Goal: Task Accomplishment & Management: Use online tool/utility

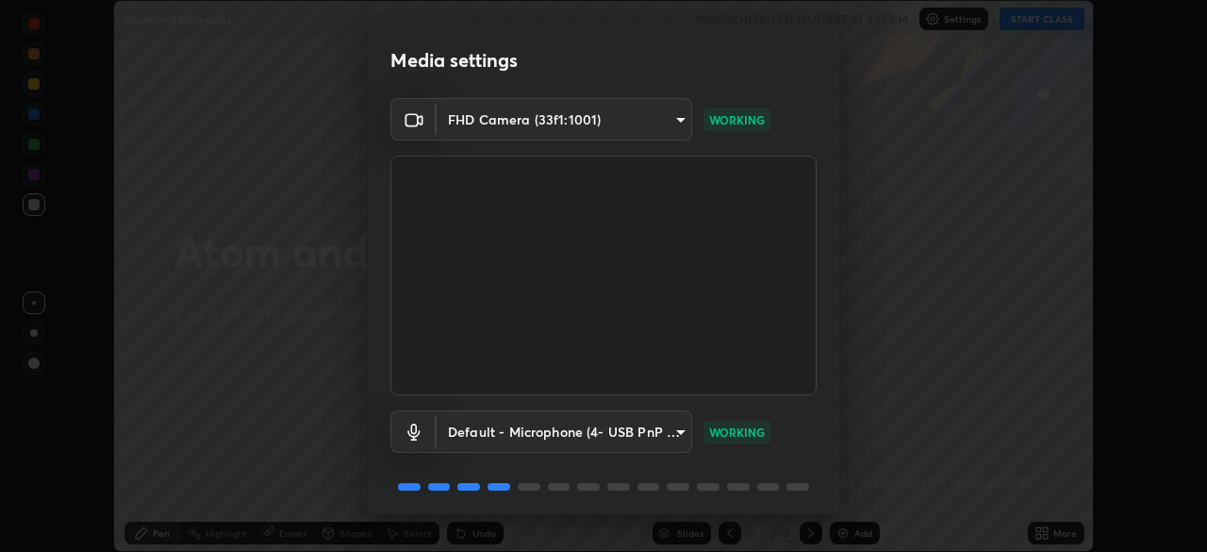
scroll to position [67, 0]
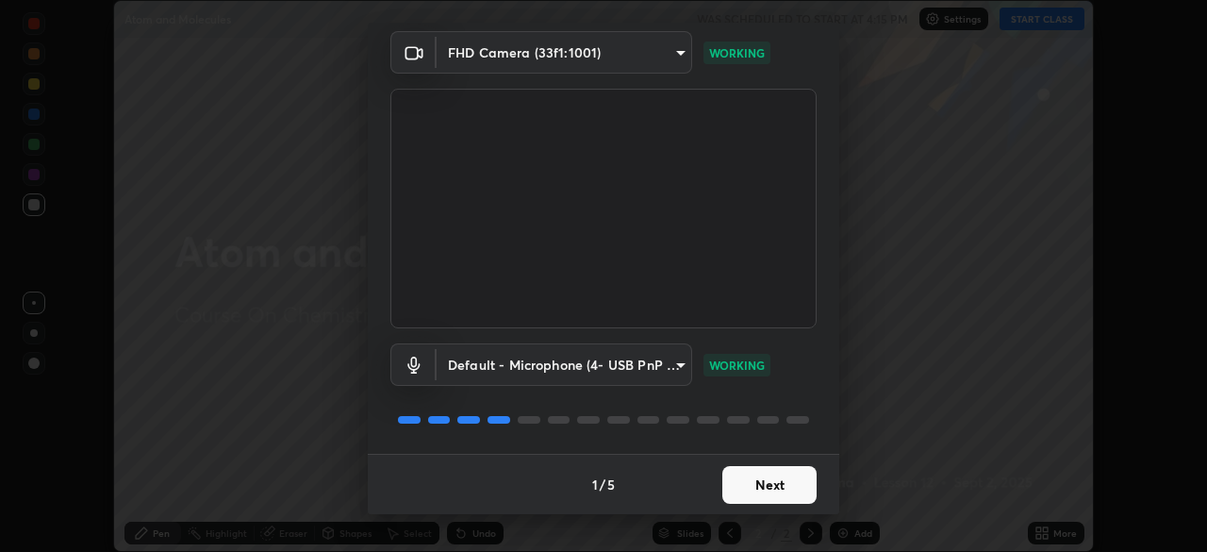
click at [785, 481] on button "Next" at bounding box center [769, 485] width 94 height 38
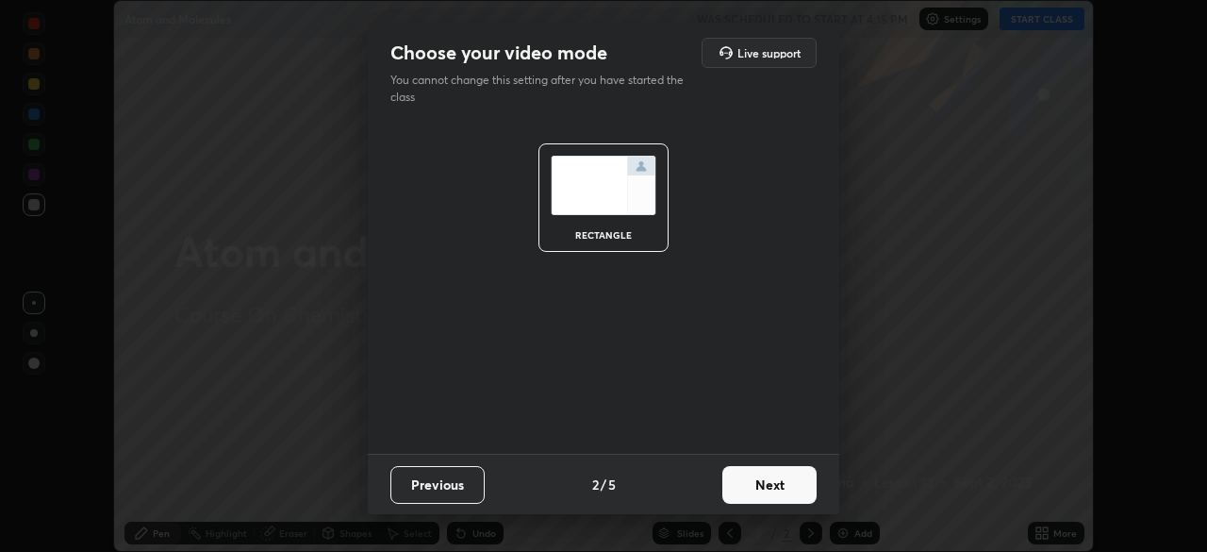
scroll to position [0, 0]
click at [789, 481] on button "Next" at bounding box center [769, 485] width 94 height 38
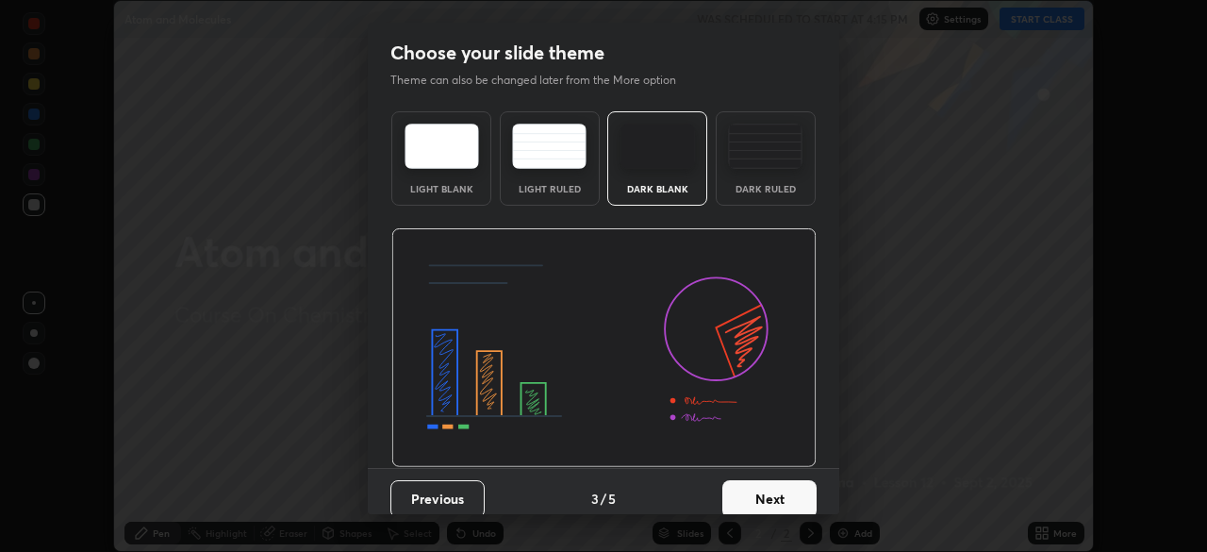
click at [787, 493] on button "Next" at bounding box center [769, 499] width 94 height 38
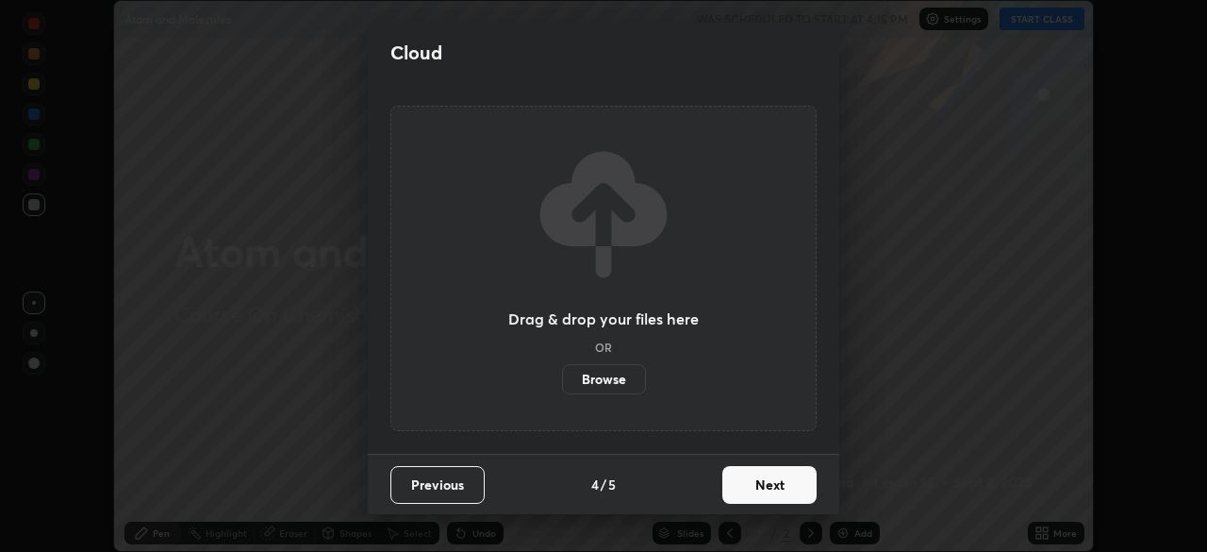
click at [786, 488] on button "Next" at bounding box center [769, 485] width 94 height 38
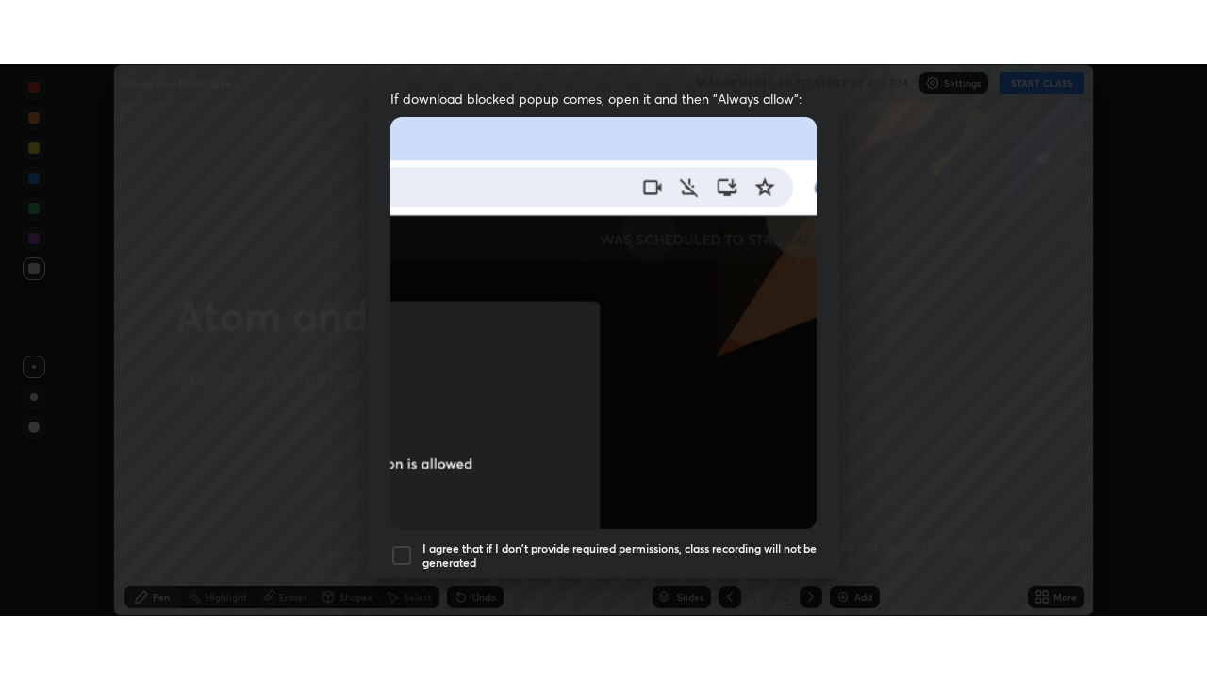
scroll to position [452, 0]
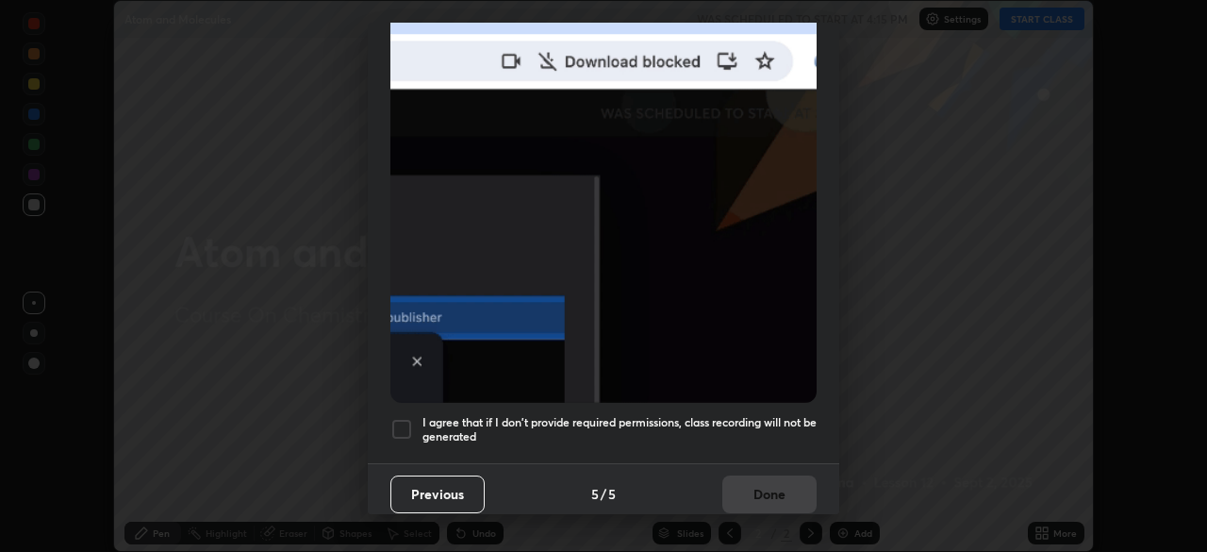
click at [401, 418] on div at bounding box center [401, 429] width 23 height 23
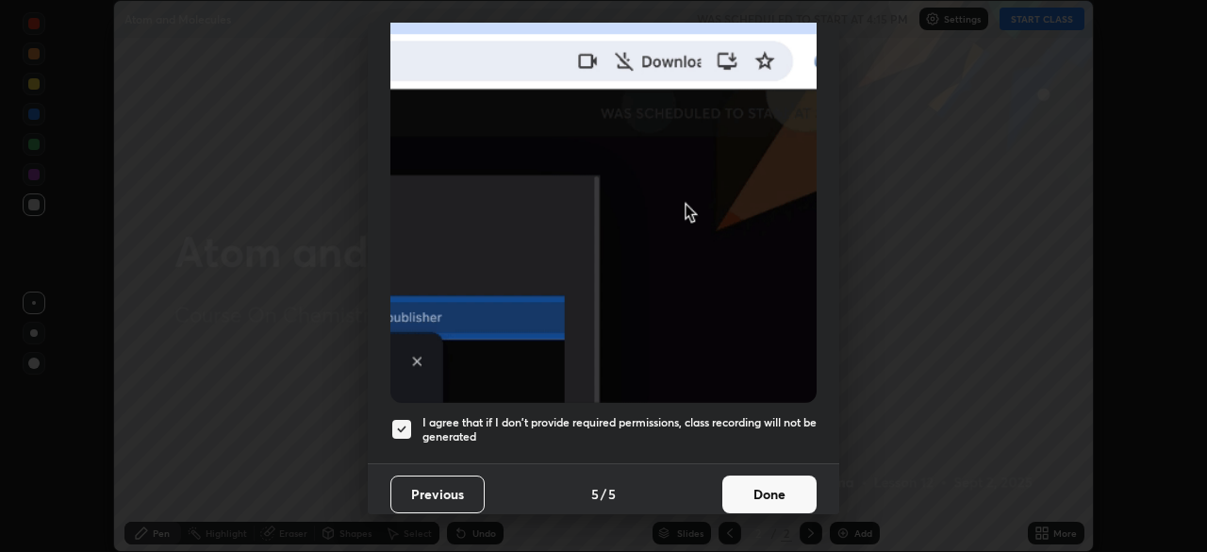
click at [754, 482] on button "Done" at bounding box center [769, 494] width 94 height 38
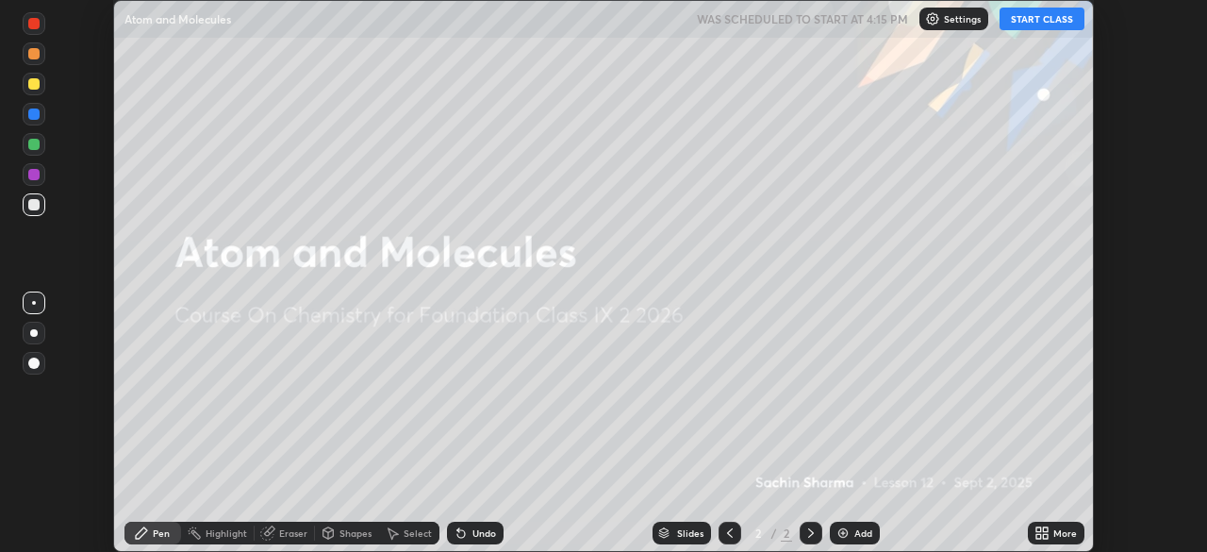
click at [1046, 534] on icon at bounding box center [1045, 536] width 5 height 5
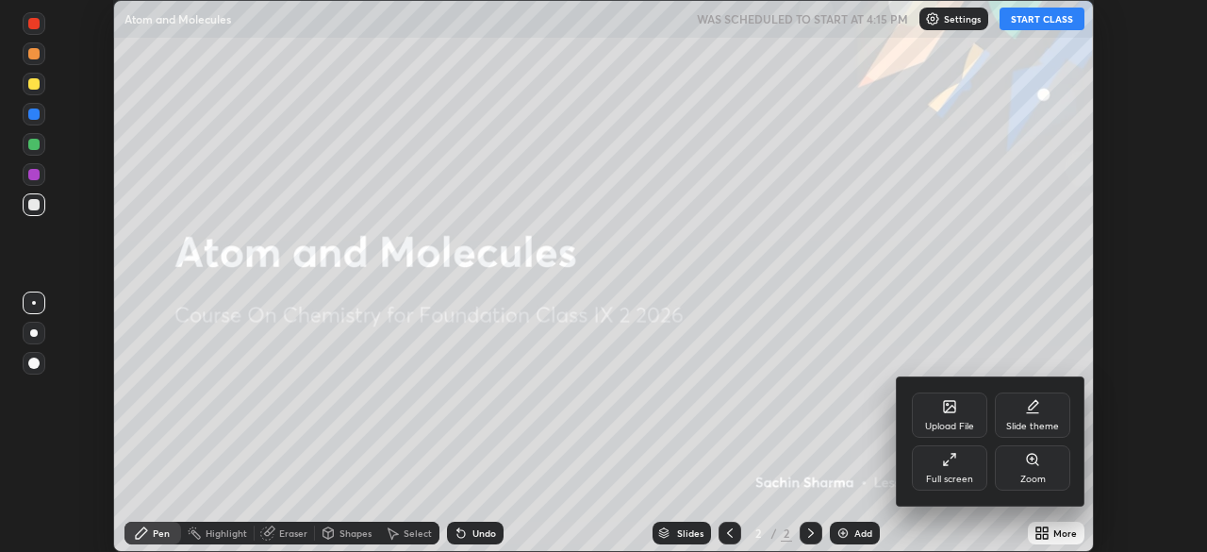
click at [961, 461] on div "Full screen" at bounding box center [949, 467] width 75 height 45
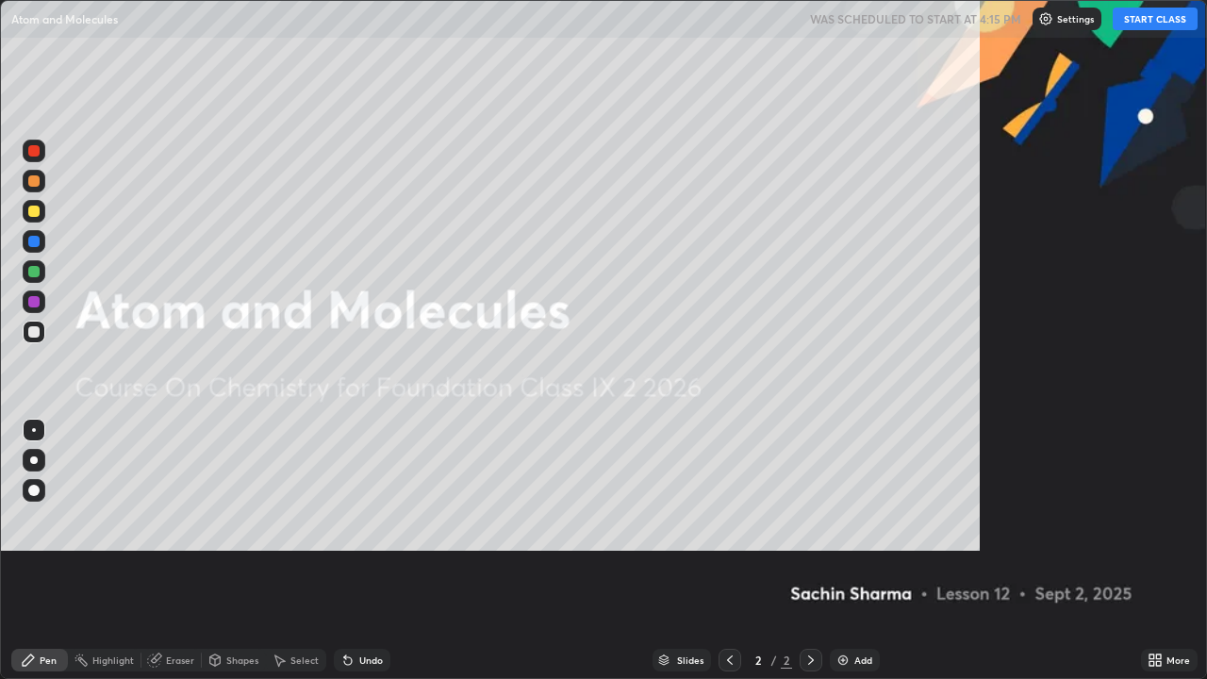
scroll to position [679, 1207]
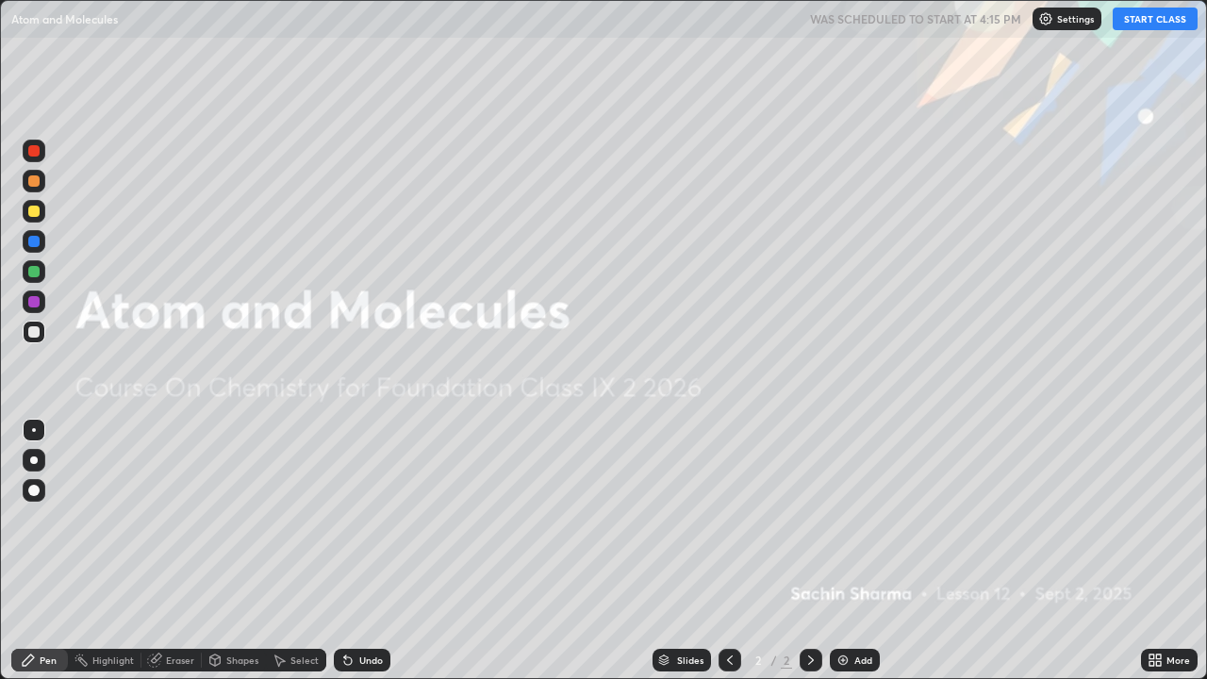
click at [845, 551] on img at bounding box center [843, 660] width 15 height 15
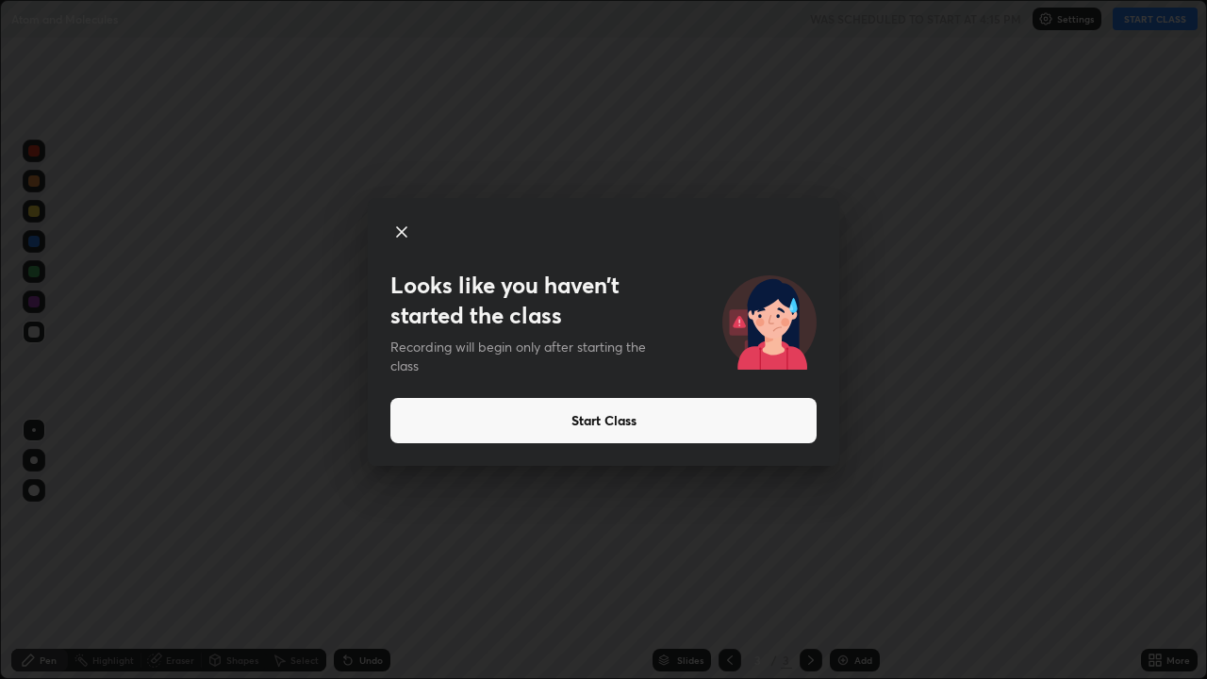
click at [581, 424] on button "Start Class" at bounding box center [603, 420] width 426 height 45
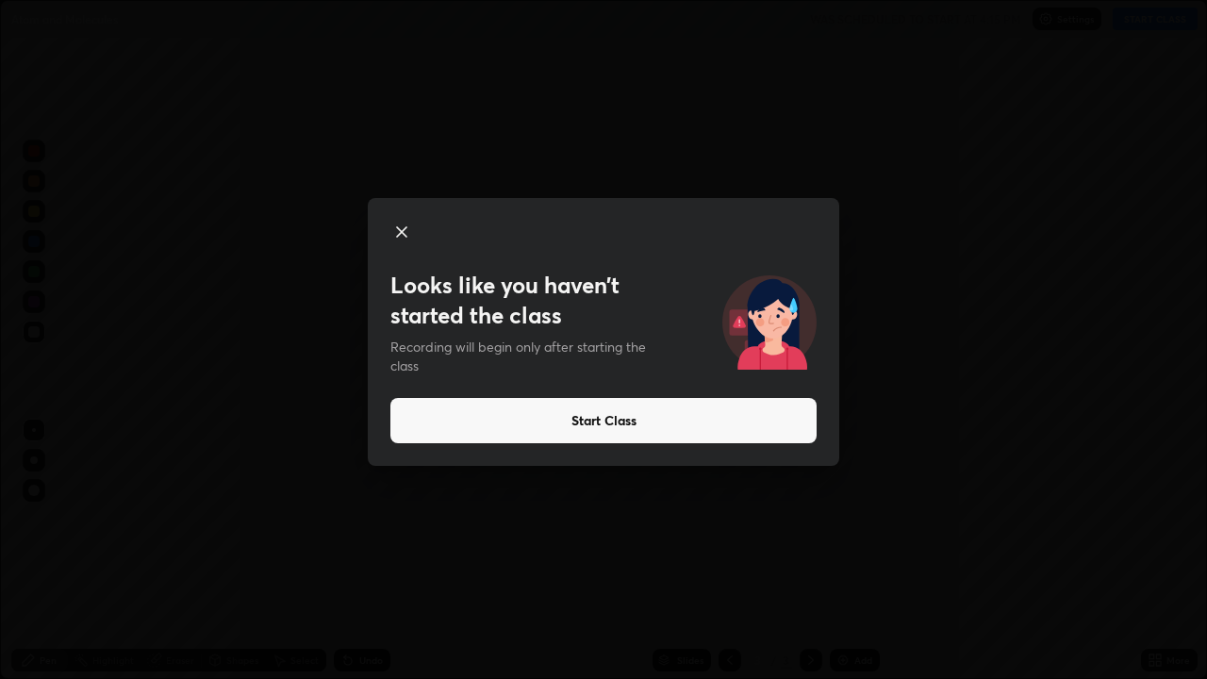
click at [591, 424] on button "Start Class" at bounding box center [603, 420] width 426 height 45
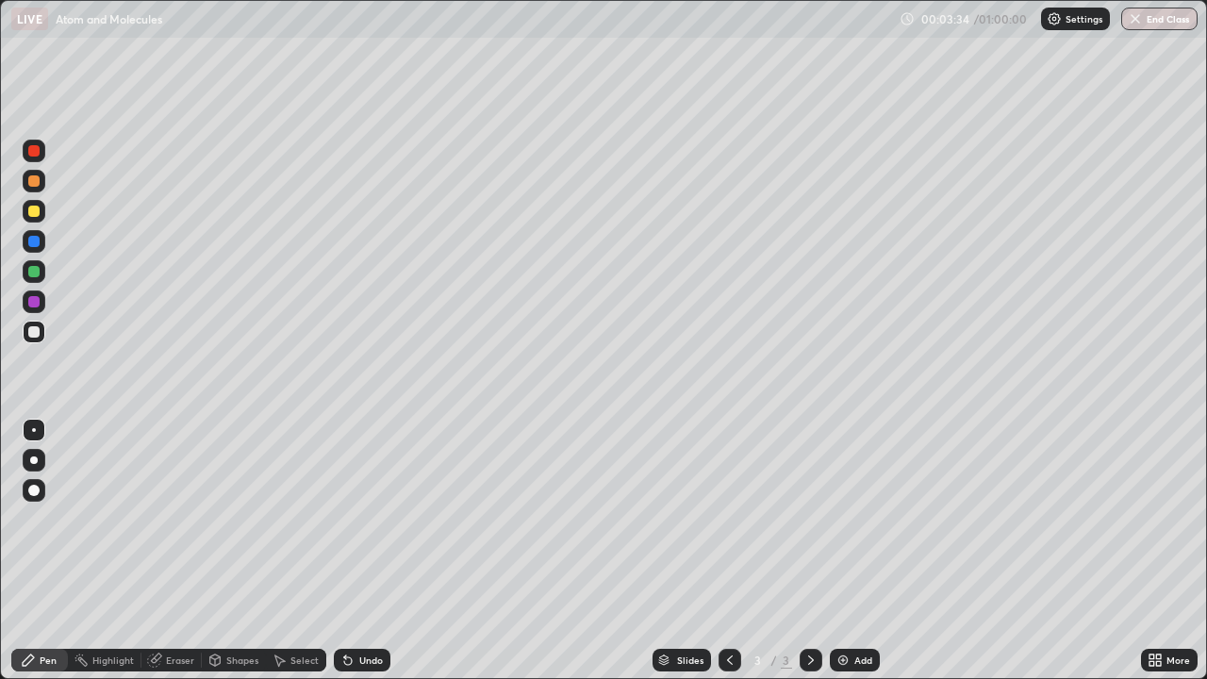
click at [837, 551] on img at bounding box center [843, 660] width 15 height 15
click at [722, 551] on icon at bounding box center [729, 660] width 15 height 15
click at [854, 551] on div "Add" at bounding box center [855, 660] width 50 height 23
click at [182, 551] on div "Eraser" at bounding box center [180, 660] width 28 height 9
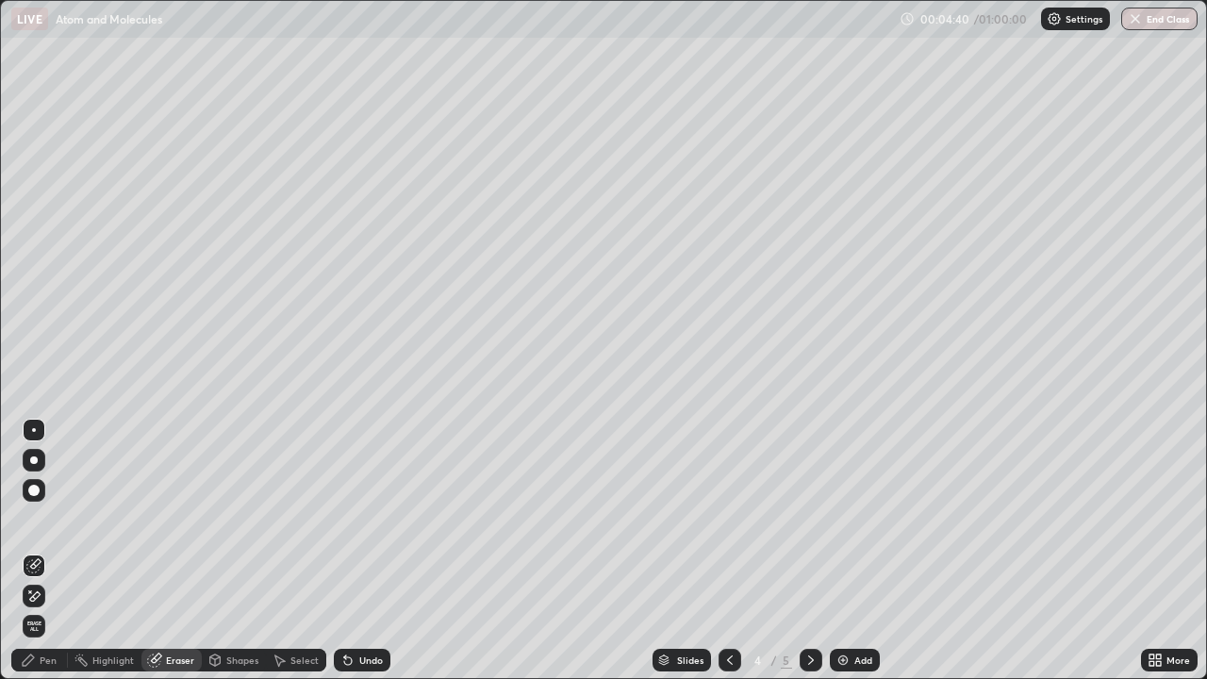
click at [61, 551] on div "Pen" at bounding box center [39, 660] width 57 height 23
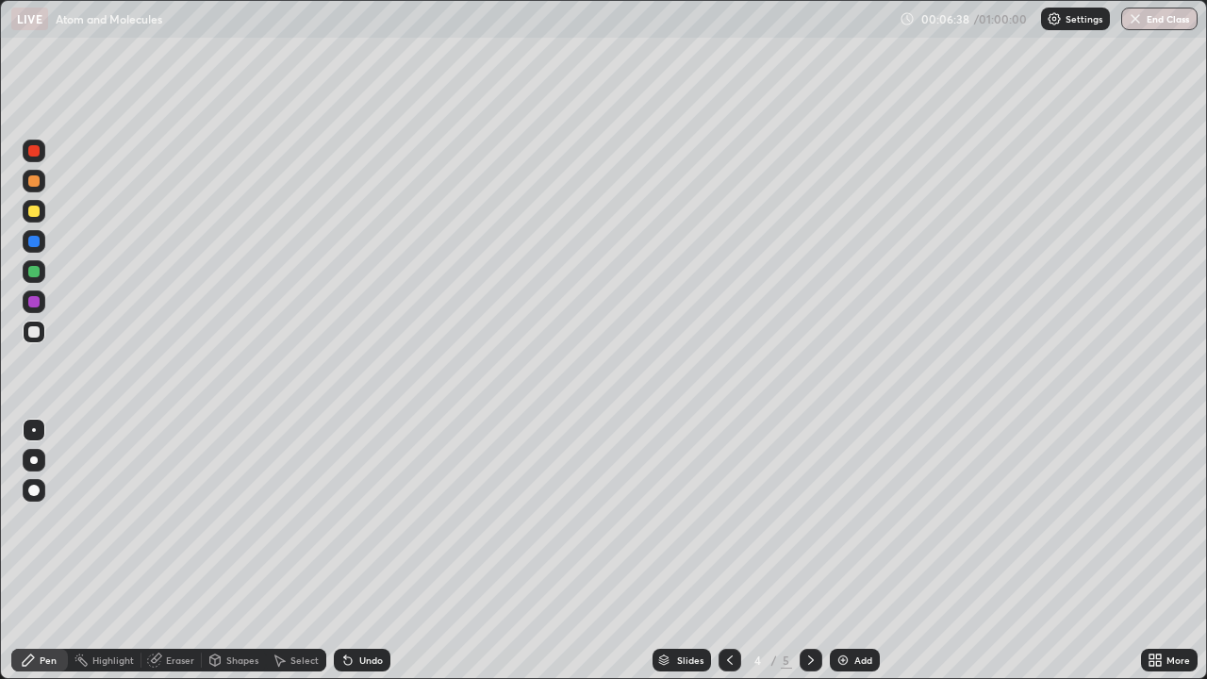
click at [35, 298] on div at bounding box center [33, 301] width 11 height 11
click at [843, 551] on img at bounding box center [843, 660] width 15 height 15
click at [725, 551] on icon at bounding box center [729, 660] width 15 height 15
click at [728, 551] on icon at bounding box center [729, 660] width 15 height 15
click at [800, 551] on div at bounding box center [811, 660] width 23 height 23
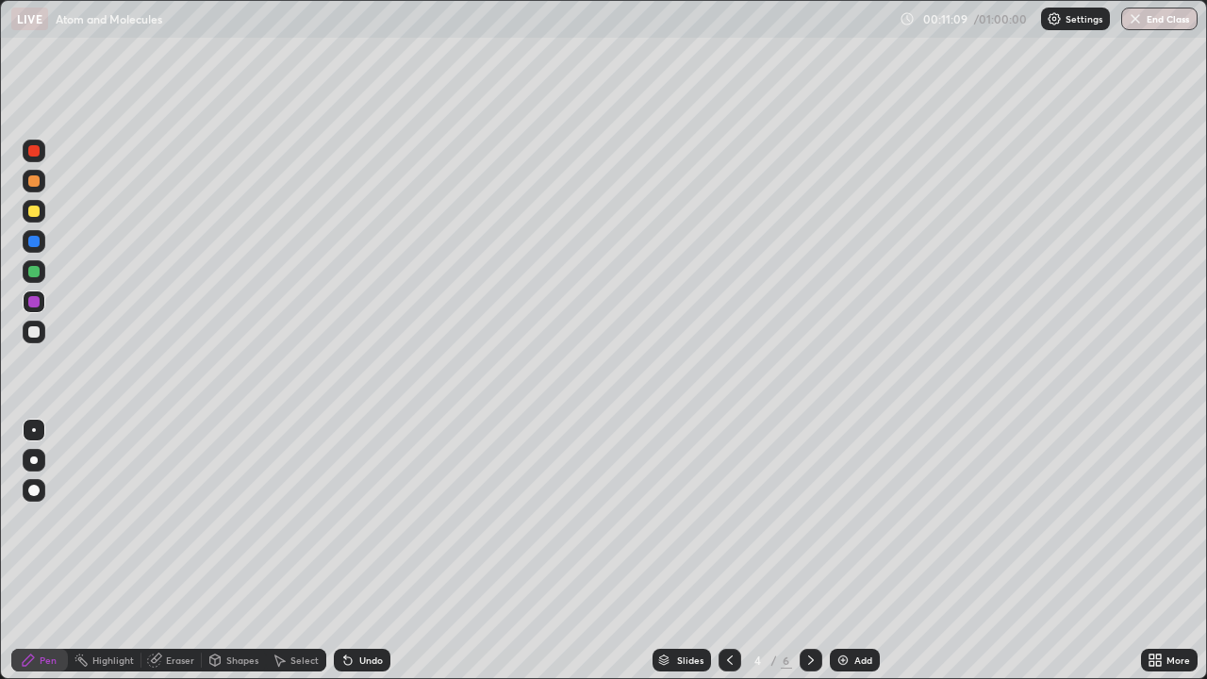
click at [808, 551] on icon at bounding box center [811, 660] width 15 height 15
click at [728, 551] on icon at bounding box center [729, 660] width 15 height 15
click at [42, 269] on div at bounding box center [34, 271] width 23 height 23
click at [808, 551] on icon at bounding box center [811, 660] width 15 height 15
click at [729, 551] on icon at bounding box center [729, 660] width 15 height 15
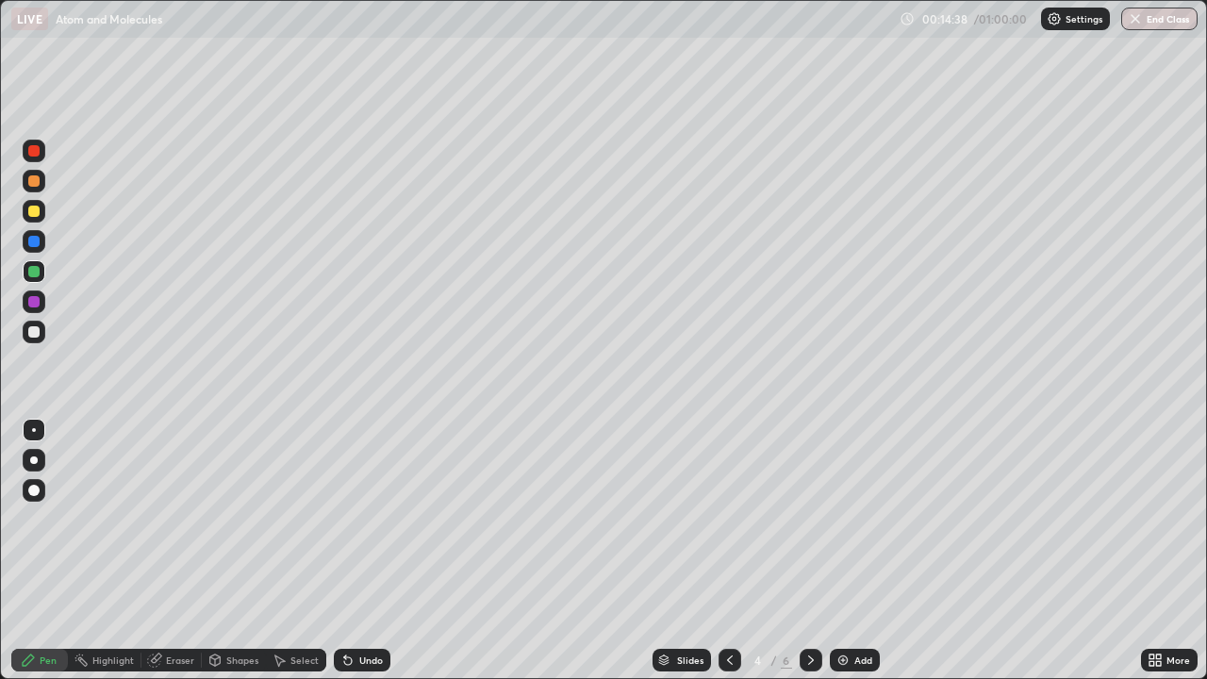
click at [809, 551] on icon at bounding box center [811, 660] width 15 height 15
click at [35, 240] on div at bounding box center [33, 241] width 11 height 11
click at [808, 551] on icon at bounding box center [811, 660] width 15 height 15
click at [727, 551] on icon at bounding box center [729, 660] width 15 height 15
click at [806, 551] on icon at bounding box center [811, 660] width 15 height 15
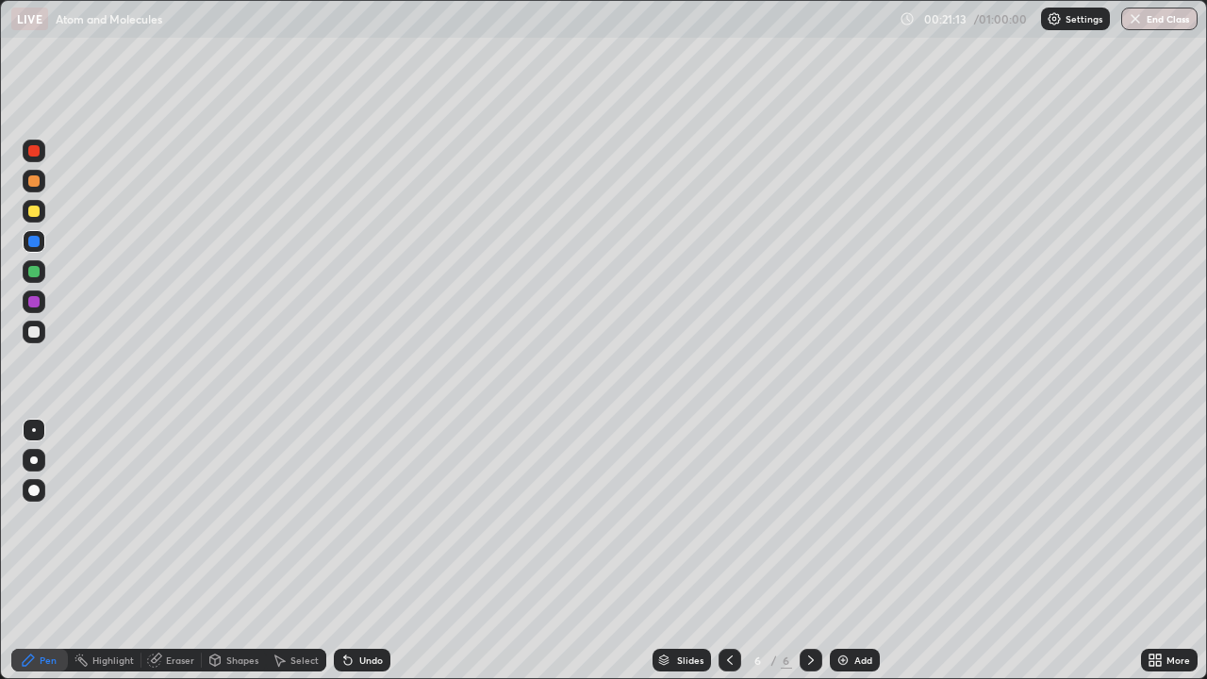
click at [809, 551] on icon at bounding box center [811, 660] width 15 height 15
click at [844, 551] on img at bounding box center [843, 660] width 15 height 15
click at [809, 551] on icon at bounding box center [811, 660] width 15 height 15
click at [839, 551] on img at bounding box center [843, 660] width 15 height 15
click at [42, 208] on div at bounding box center [34, 211] width 23 height 23
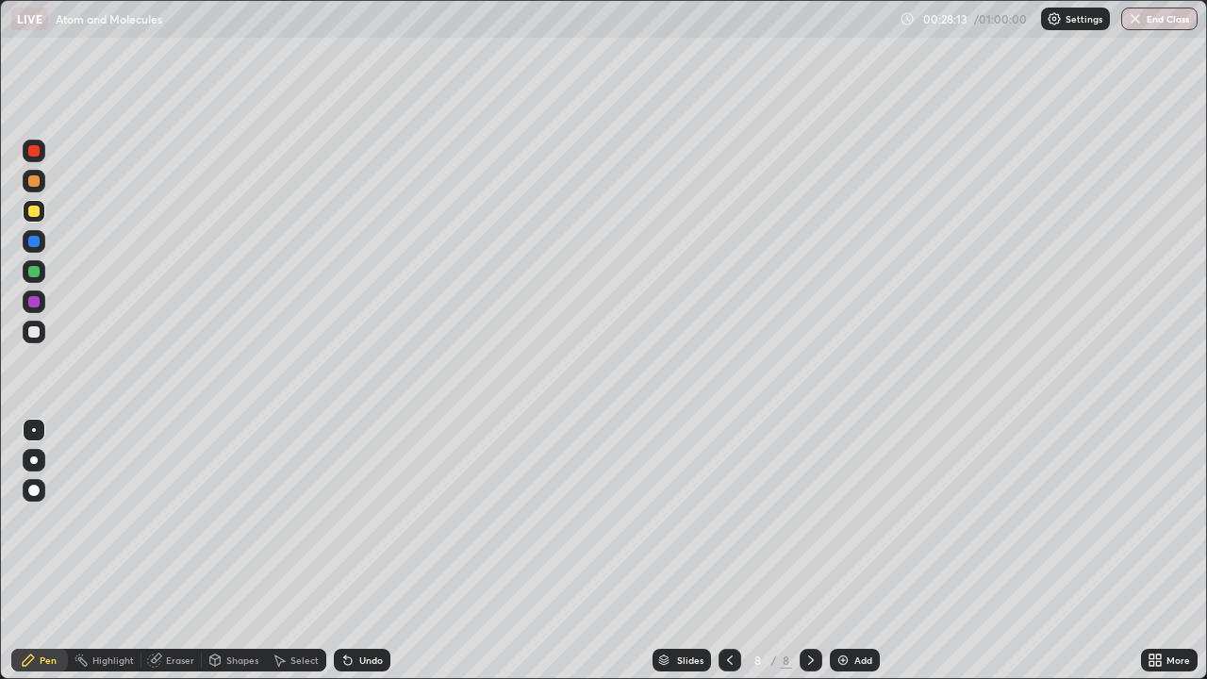
click at [843, 551] on img at bounding box center [843, 660] width 15 height 15
click at [36, 243] on div at bounding box center [33, 241] width 11 height 11
click at [841, 551] on img at bounding box center [843, 660] width 15 height 15
click at [842, 551] on img at bounding box center [843, 660] width 15 height 15
click at [840, 551] on img at bounding box center [843, 660] width 15 height 15
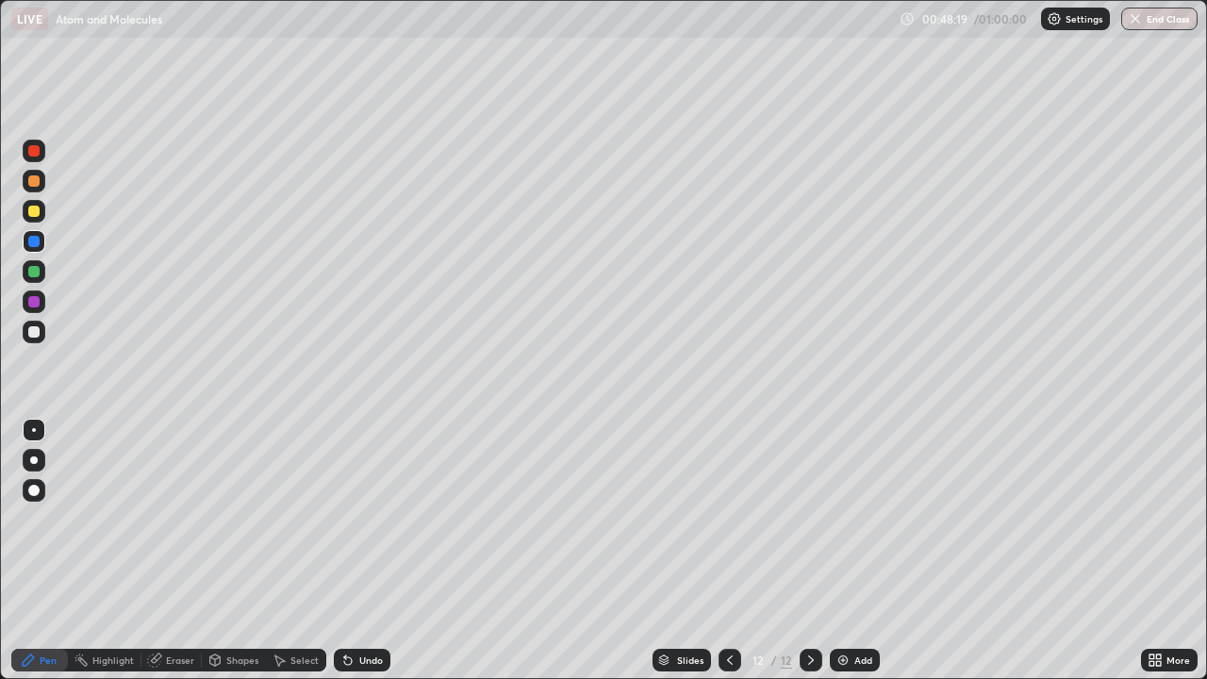
click at [41, 272] on div at bounding box center [34, 271] width 23 height 23
click at [178, 551] on div "Eraser" at bounding box center [180, 660] width 28 height 9
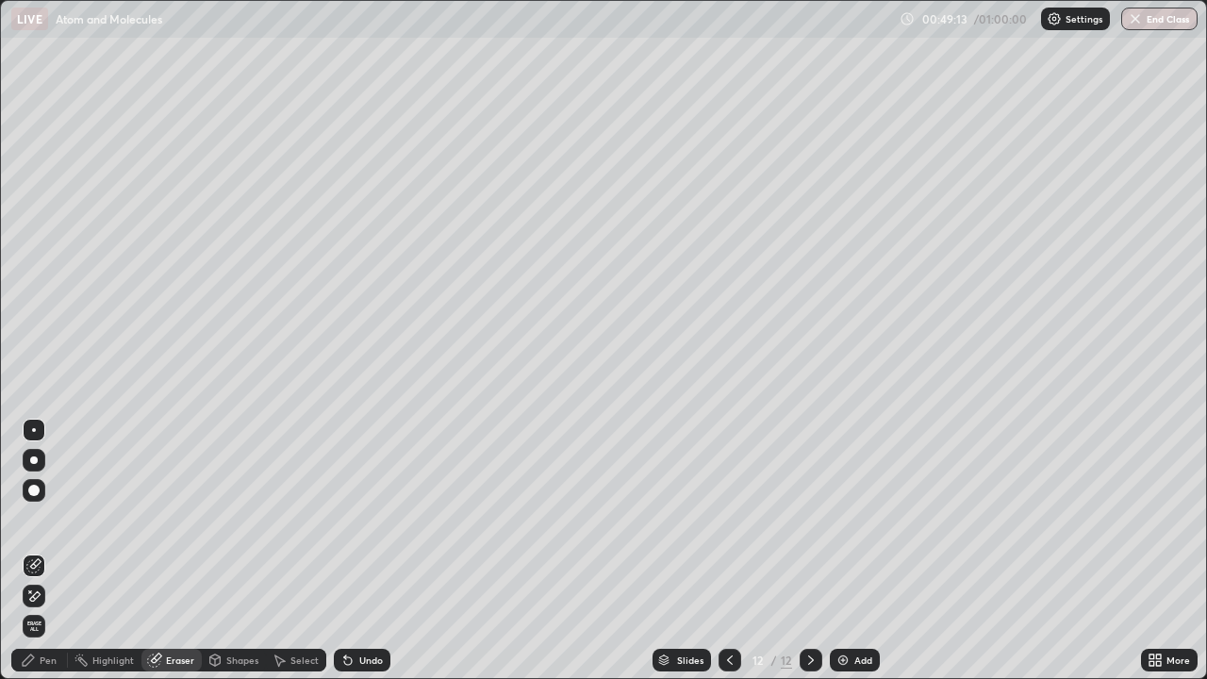
click at [42, 551] on div "Pen" at bounding box center [48, 660] width 17 height 9
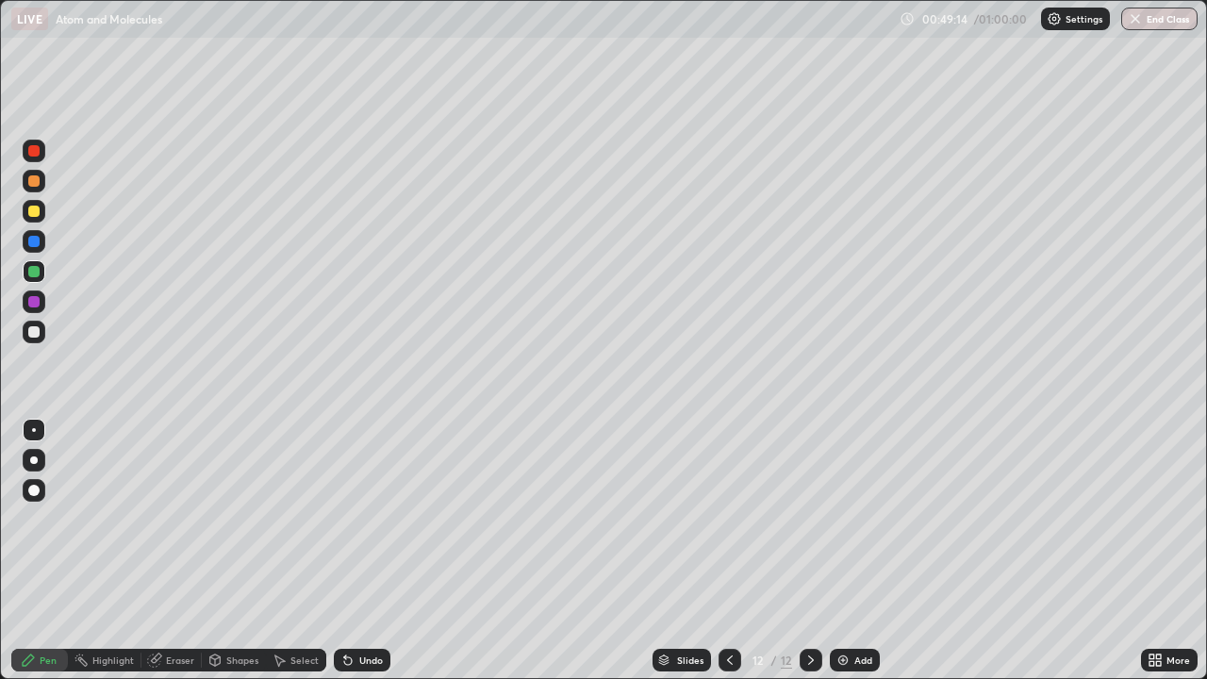
click at [38, 244] on div at bounding box center [33, 241] width 11 height 11
click at [840, 551] on img at bounding box center [843, 660] width 15 height 15
click at [39, 211] on div at bounding box center [33, 211] width 11 height 11
click at [837, 551] on img at bounding box center [843, 660] width 15 height 15
click at [37, 275] on div at bounding box center [33, 271] width 11 height 11
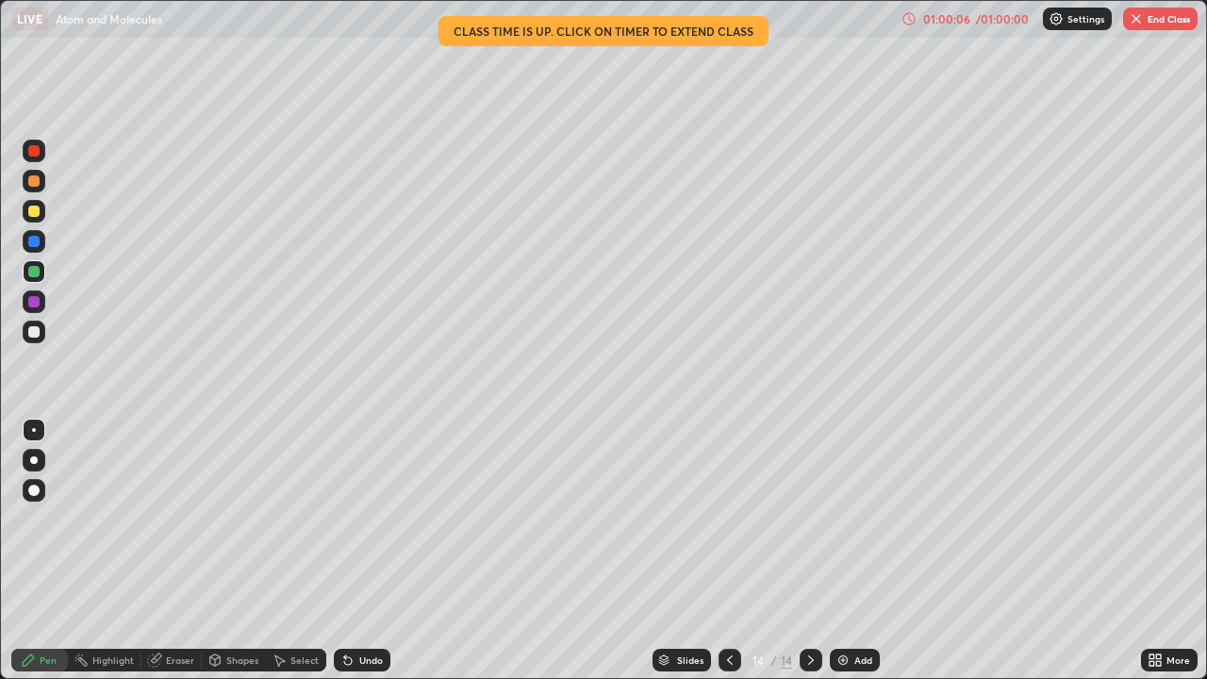
click at [839, 551] on img at bounding box center [843, 660] width 15 height 15
click at [1161, 15] on button "End Class" at bounding box center [1160, 19] width 75 height 23
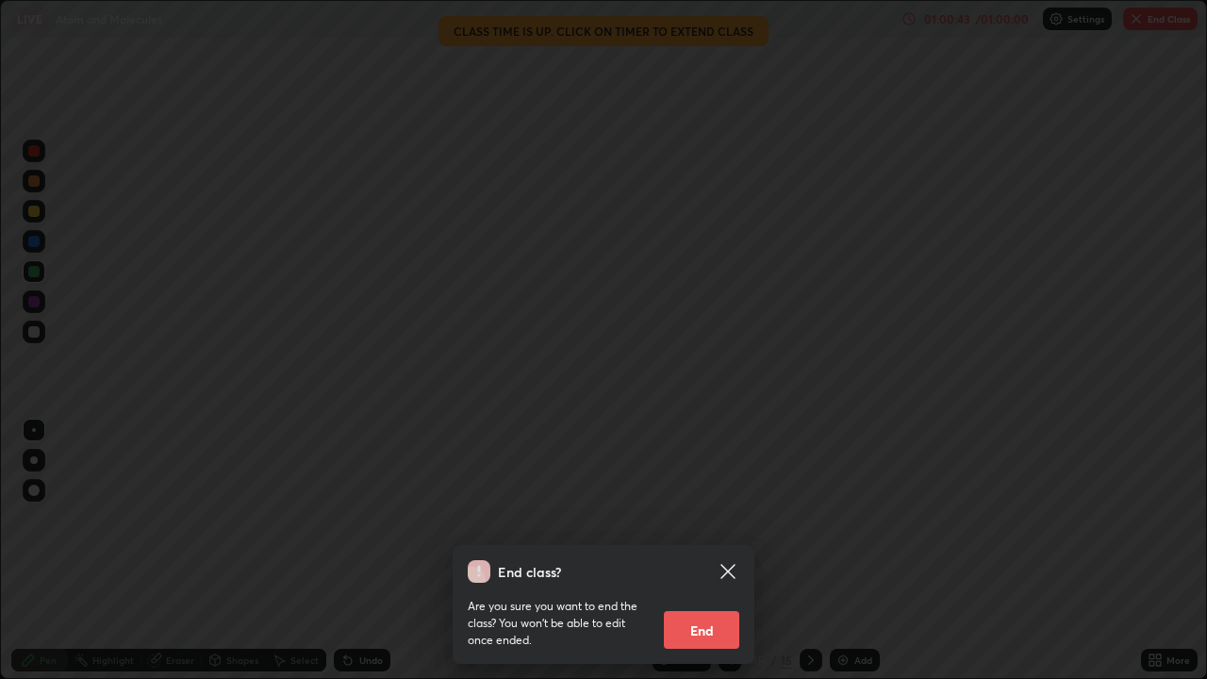
click at [697, 551] on button "End" at bounding box center [701, 630] width 75 height 38
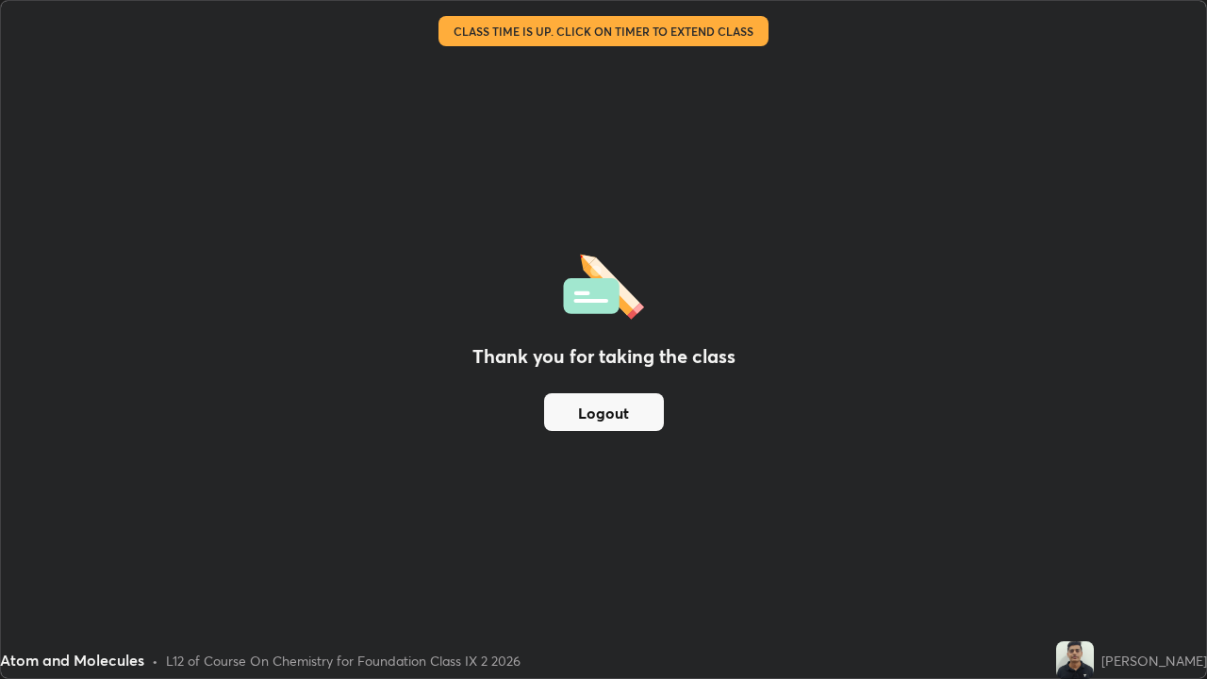
click at [540, 450] on div "Thank you for taking the class Logout" at bounding box center [603, 339] width 1205 height 677
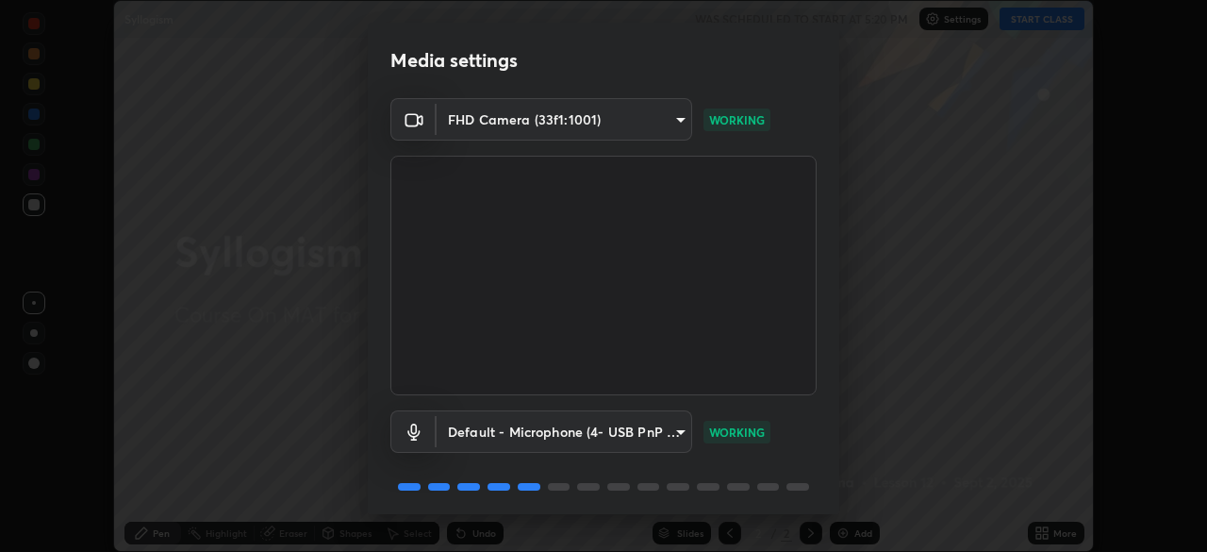
scroll to position [67, 0]
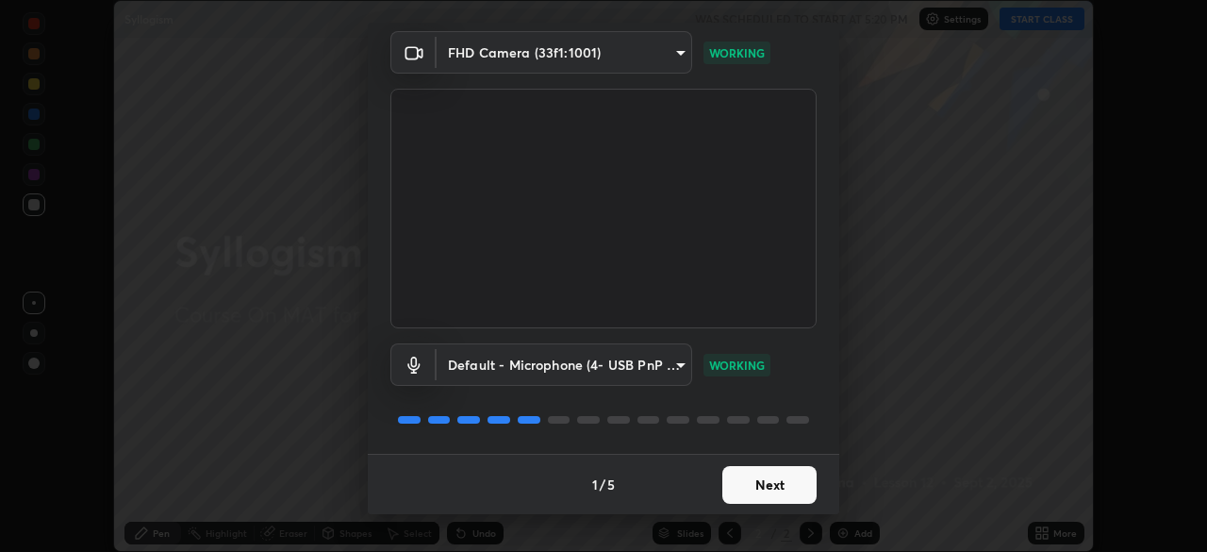
click at [794, 486] on button "Next" at bounding box center [769, 485] width 94 height 38
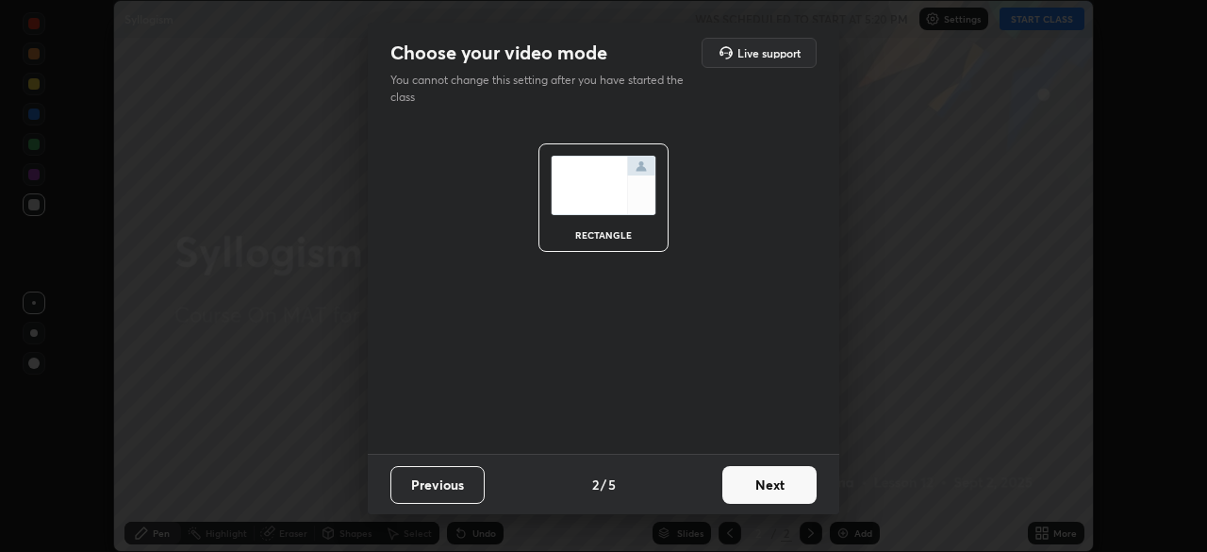
scroll to position [0, 0]
click at [799, 483] on button "Next" at bounding box center [769, 485] width 94 height 38
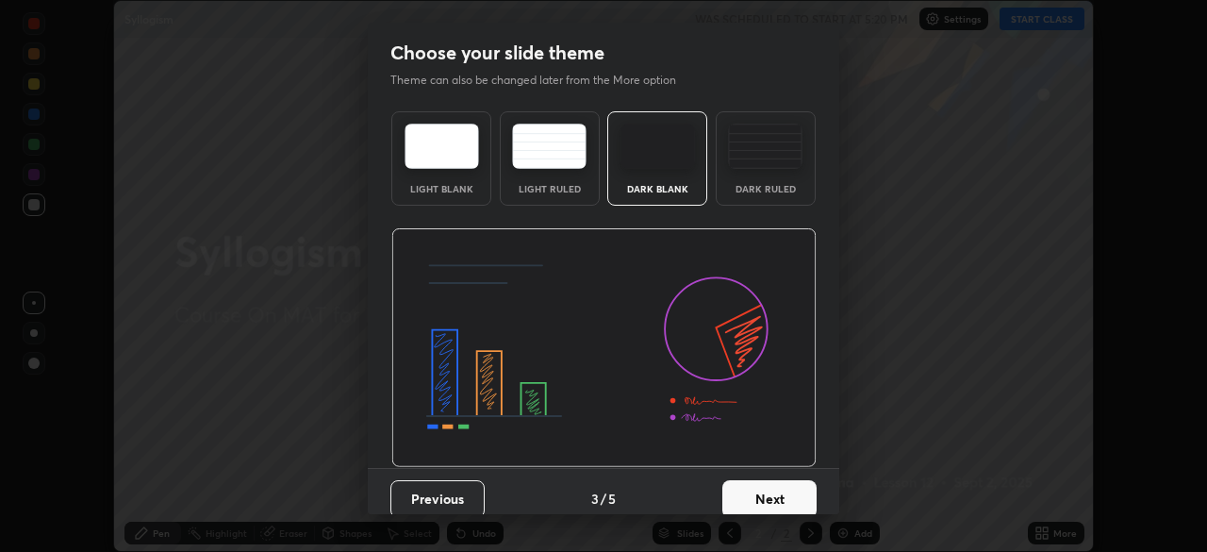
click at [795, 492] on button "Next" at bounding box center [769, 499] width 94 height 38
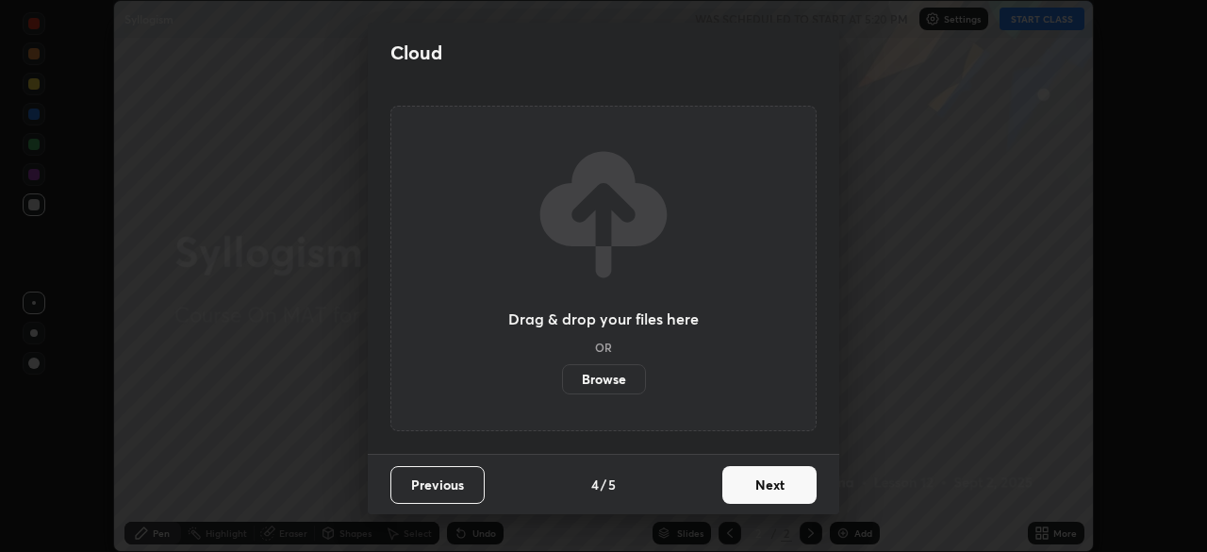
click at [789, 487] on button "Next" at bounding box center [769, 485] width 94 height 38
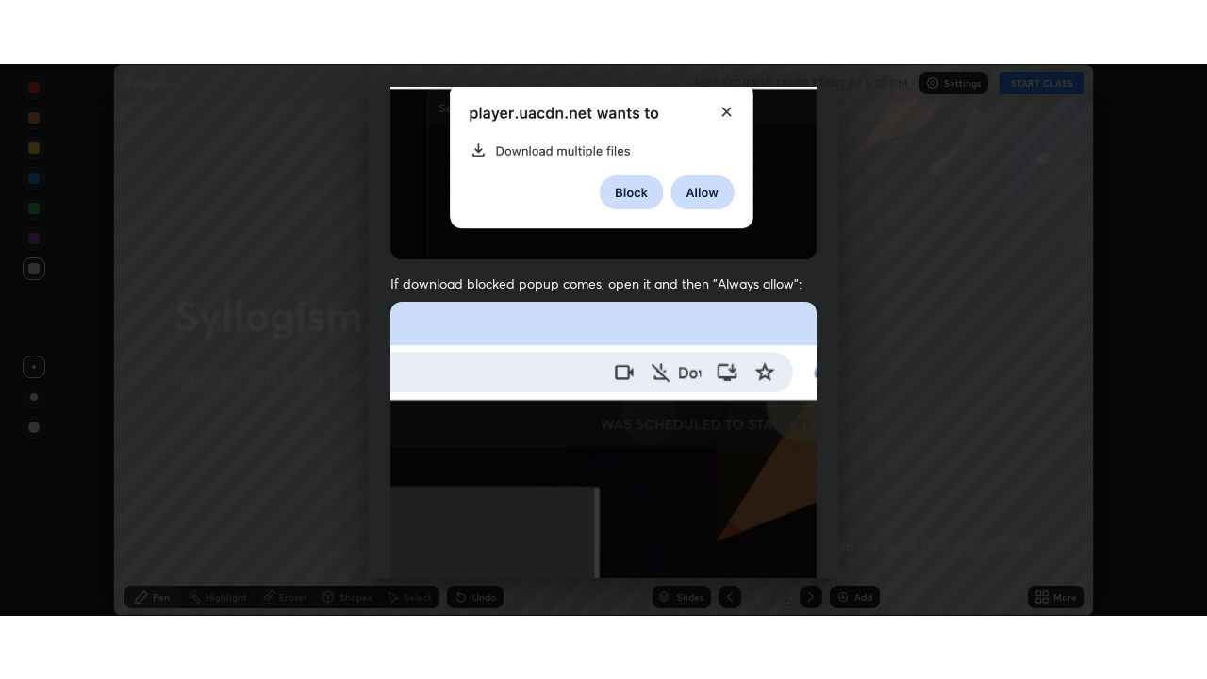
scroll to position [452, 0]
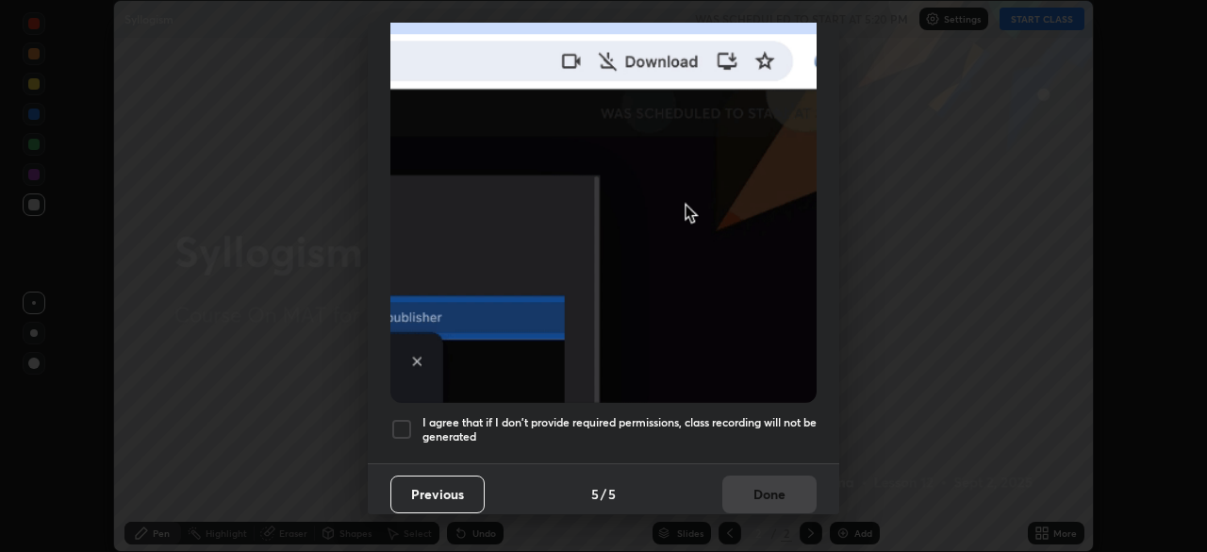
click at [404, 419] on div at bounding box center [401, 429] width 23 height 23
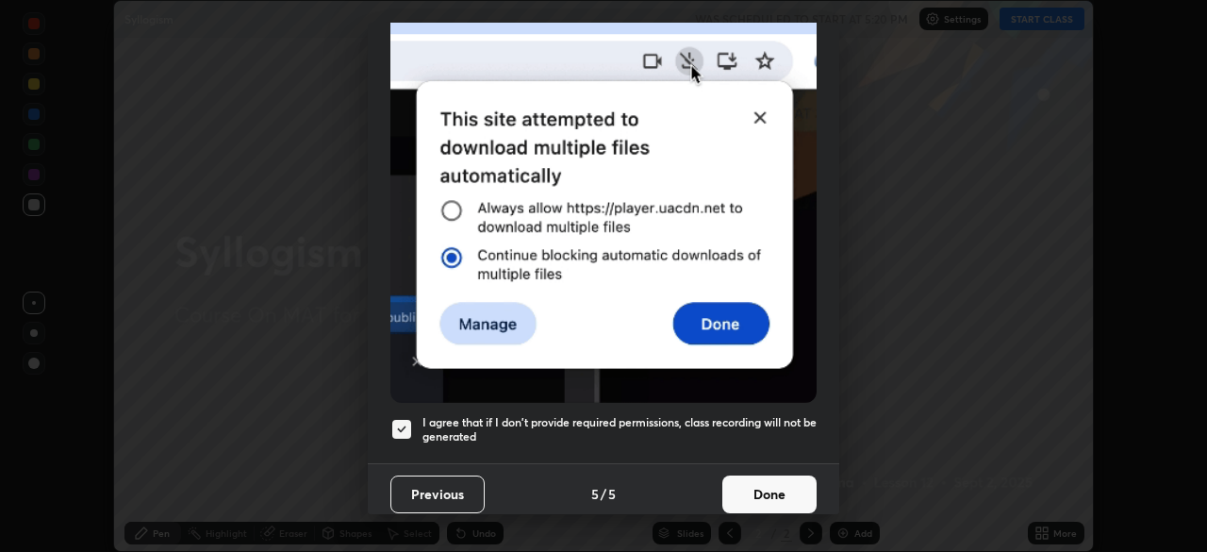
click at [764, 489] on button "Done" at bounding box center [769, 494] width 94 height 38
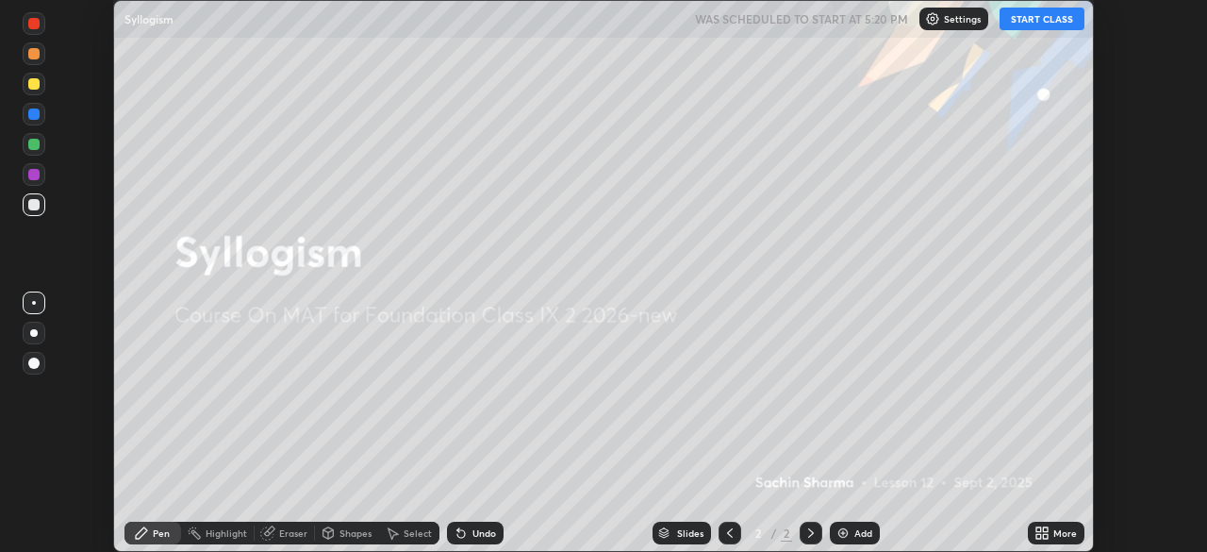
click at [1052, 535] on div "More" at bounding box center [1056, 533] width 57 height 23
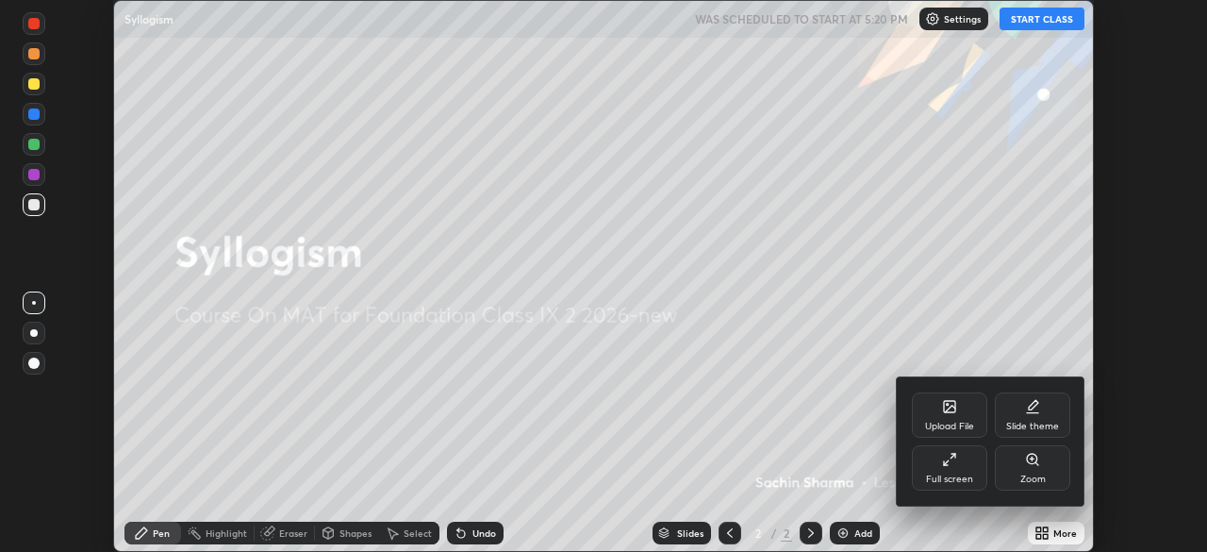
click at [972, 472] on div "Full screen" at bounding box center [949, 467] width 75 height 45
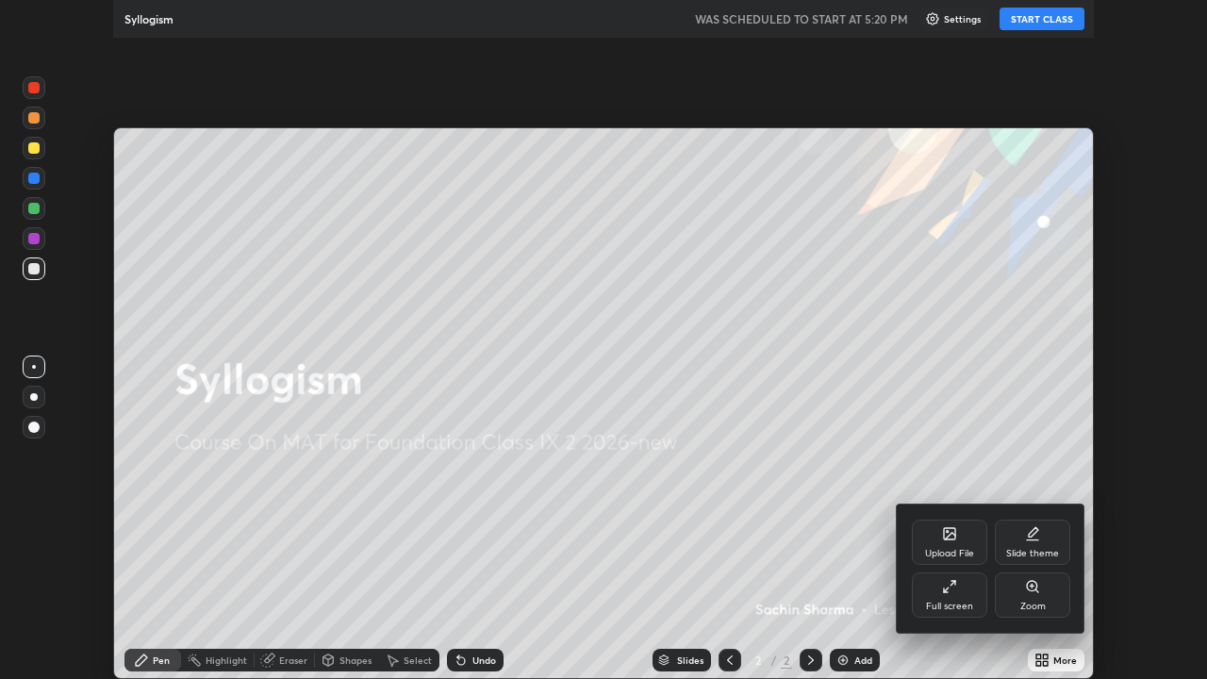
scroll to position [679, 1207]
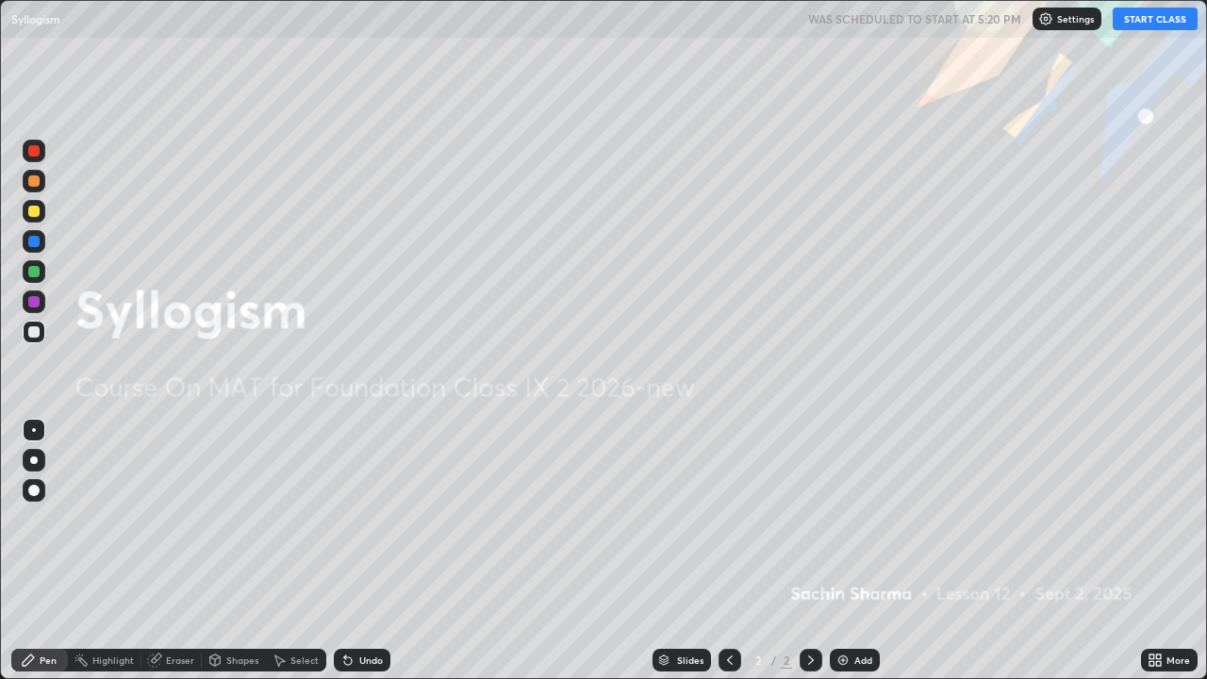
click at [865, 551] on div "Add" at bounding box center [864, 660] width 18 height 9
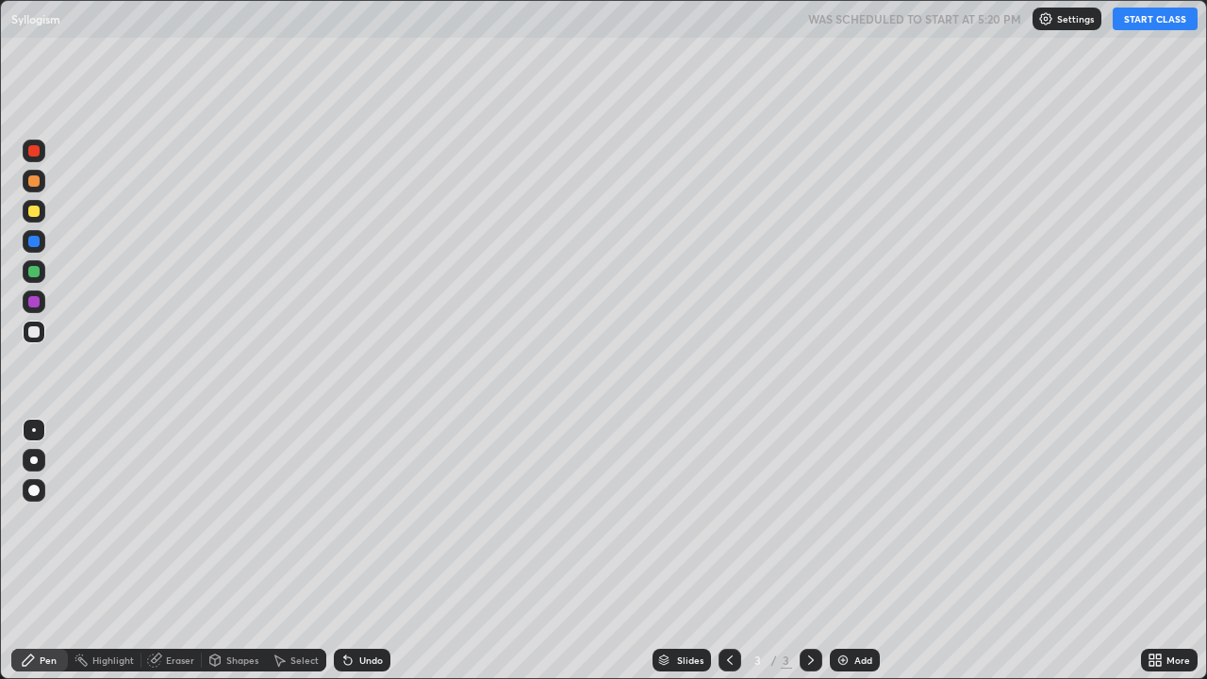
click at [1145, 20] on button "START CLASS" at bounding box center [1155, 19] width 85 height 23
click at [35, 302] on div at bounding box center [33, 301] width 11 height 11
click at [837, 551] on div "Add" at bounding box center [855, 660] width 50 height 23
click at [37, 270] on div at bounding box center [33, 271] width 11 height 11
click at [839, 551] on img at bounding box center [843, 660] width 15 height 15
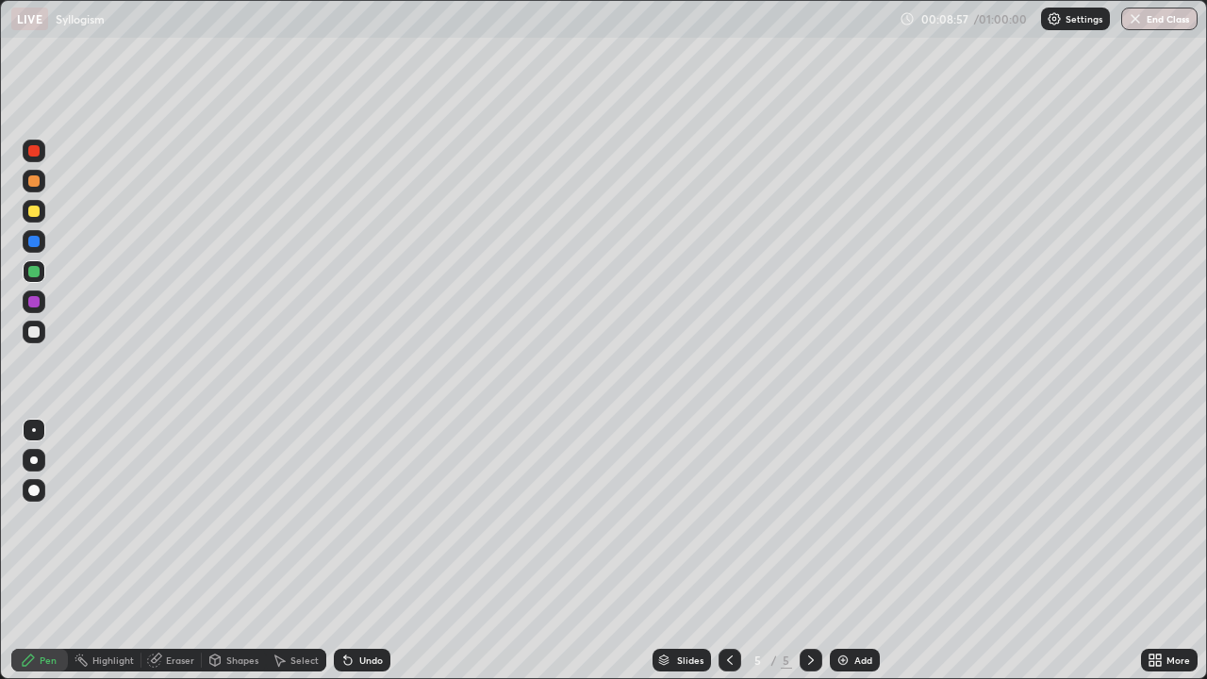
click at [36, 269] on div at bounding box center [33, 271] width 11 height 11
click at [32, 332] on div at bounding box center [33, 331] width 11 height 11
click at [239, 551] on div "Shapes" at bounding box center [242, 660] width 32 height 9
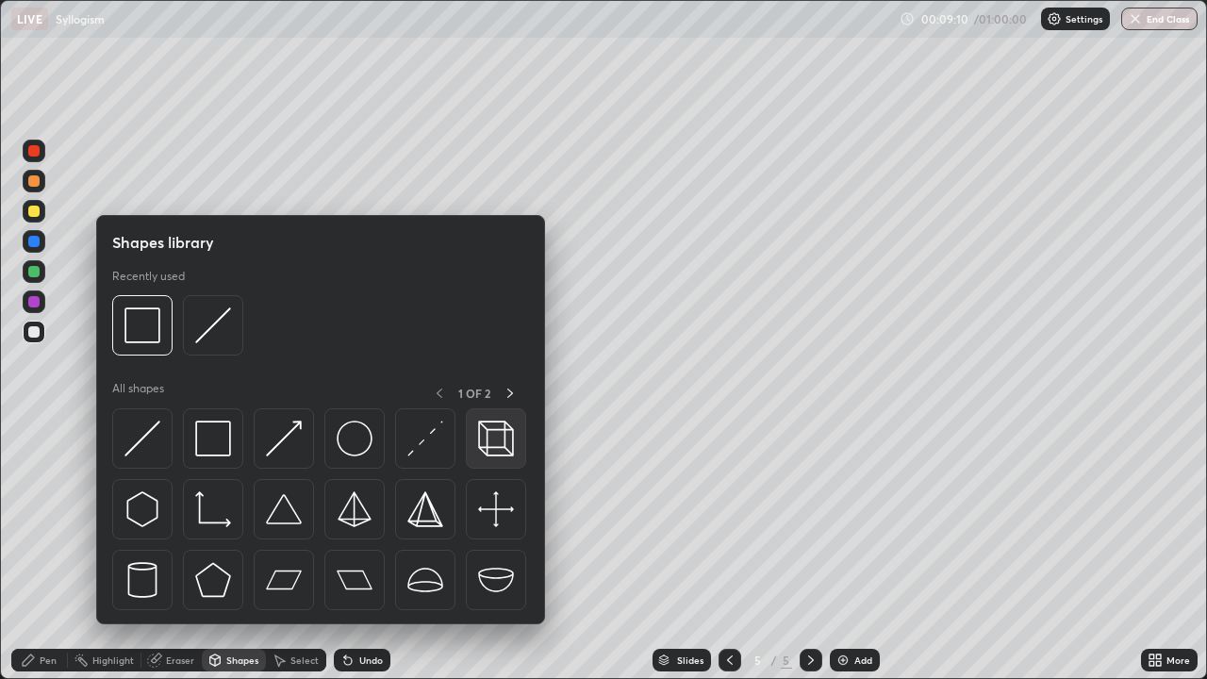
click at [509, 444] on img at bounding box center [496, 439] width 36 height 36
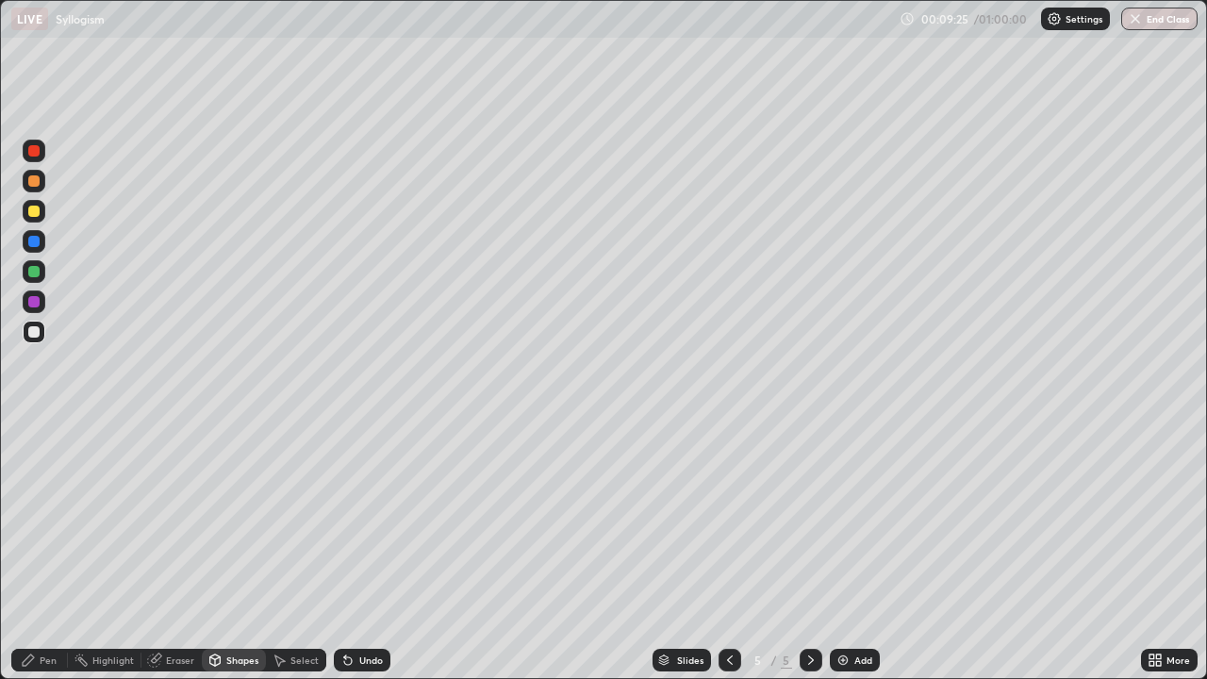
click at [45, 551] on div "Pen" at bounding box center [48, 660] width 17 height 9
click at [33, 302] on div at bounding box center [33, 301] width 11 height 11
click at [344, 551] on icon at bounding box center [348, 661] width 8 height 8
click at [346, 551] on icon at bounding box center [348, 661] width 8 height 8
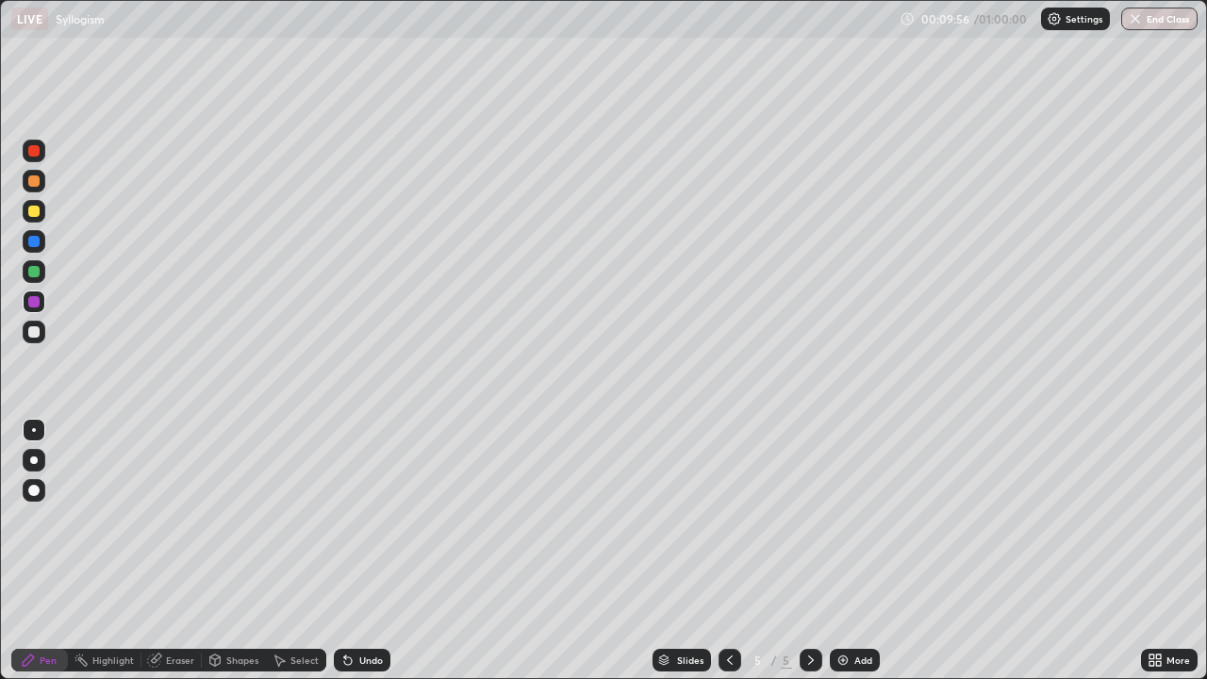
click at [346, 551] on icon at bounding box center [348, 661] width 8 height 8
click at [348, 551] on icon at bounding box center [347, 660] width 15 height 15
click at [345, 551] on icon at bounding box center [348, 661] width 8 height 8
click at [346, 551] on icon at bounding box center [348, 661] width 8 height 8
click at [345, 551] on icon at bounding box center [348, 661] width 8 height 8
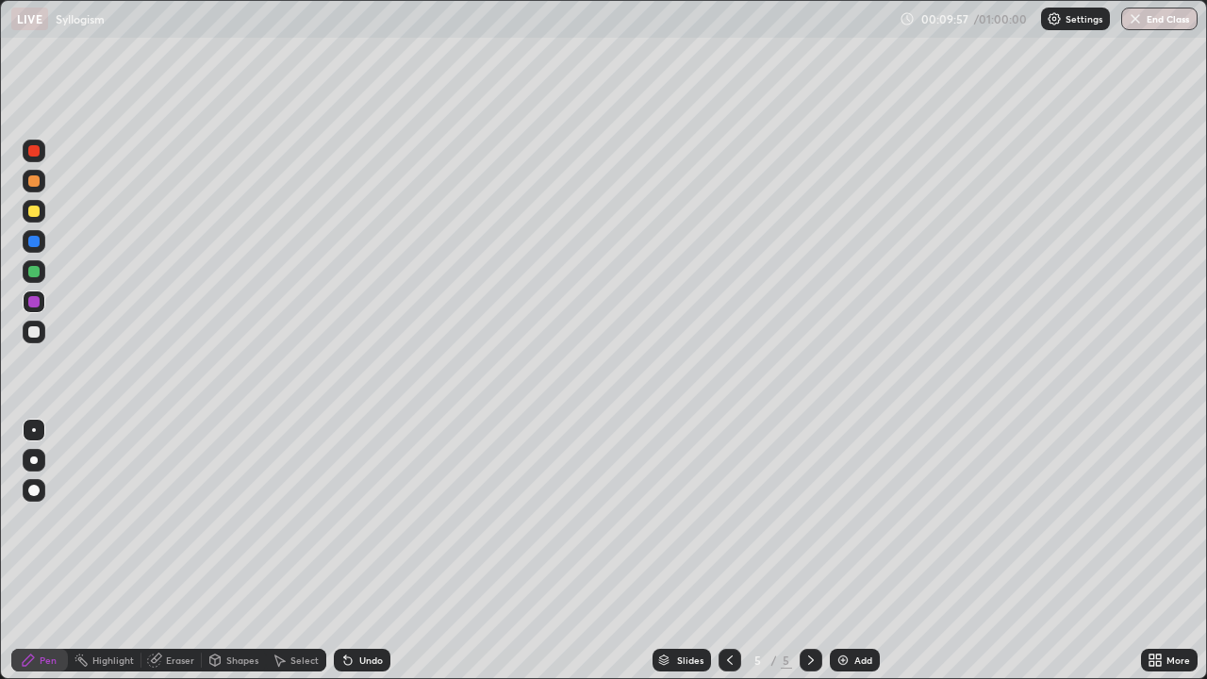
click at [346, 551] on icon at bounding box center [348, 661] width 8 height 8
click at [344, 551] on icon at bounding box center [348, 661] width 8 height 8
click at [35, 272] on div at bounding box center [33, 271] width 11 height 11
click at [844, 551] on img at bounding box center [843, 660] width 15 height 15
click at [106, 551] on div "Highlight" at bounding box center [113, 660] width 42 height 9
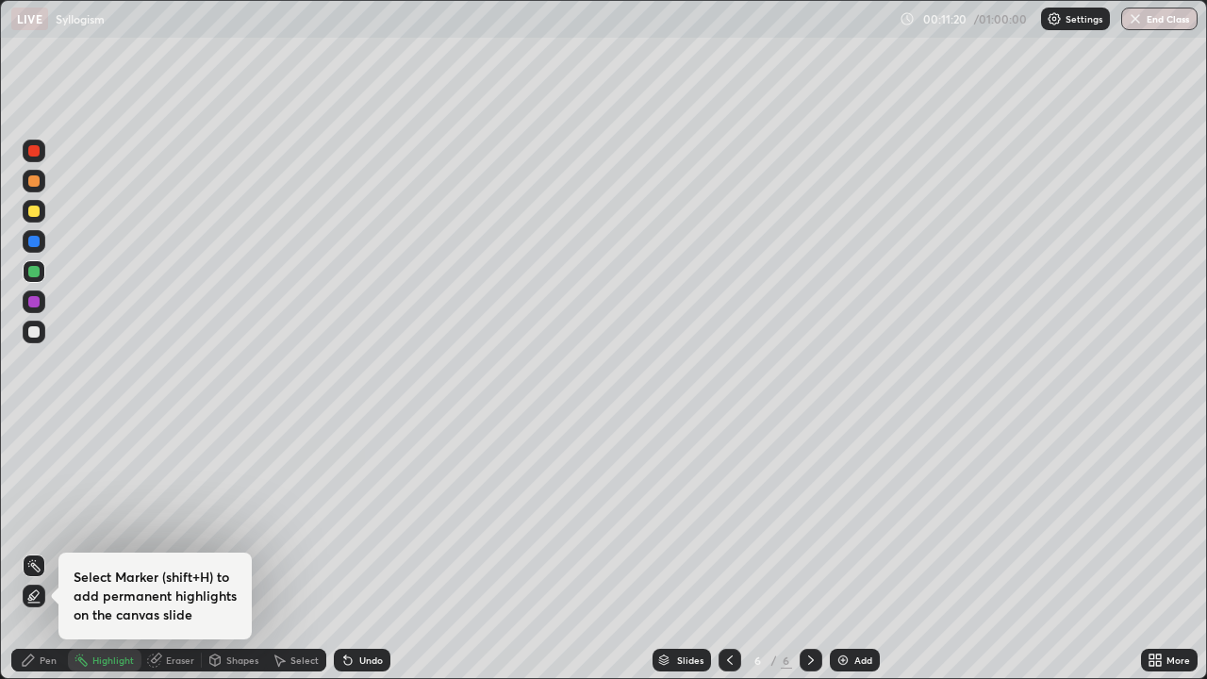
click at [38, 551] on icon at bounding box center [33, 596] width 15 height 15
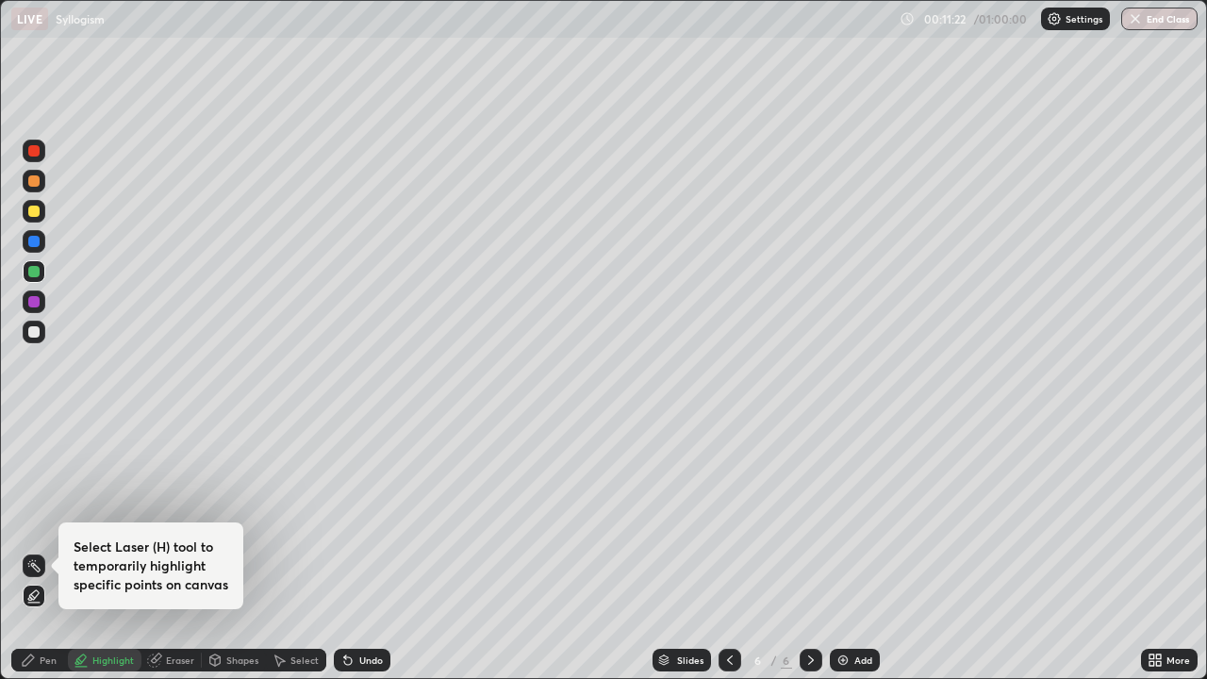
click at [32, 551] on icon at bounding box center [33, 565] width 15 height 15
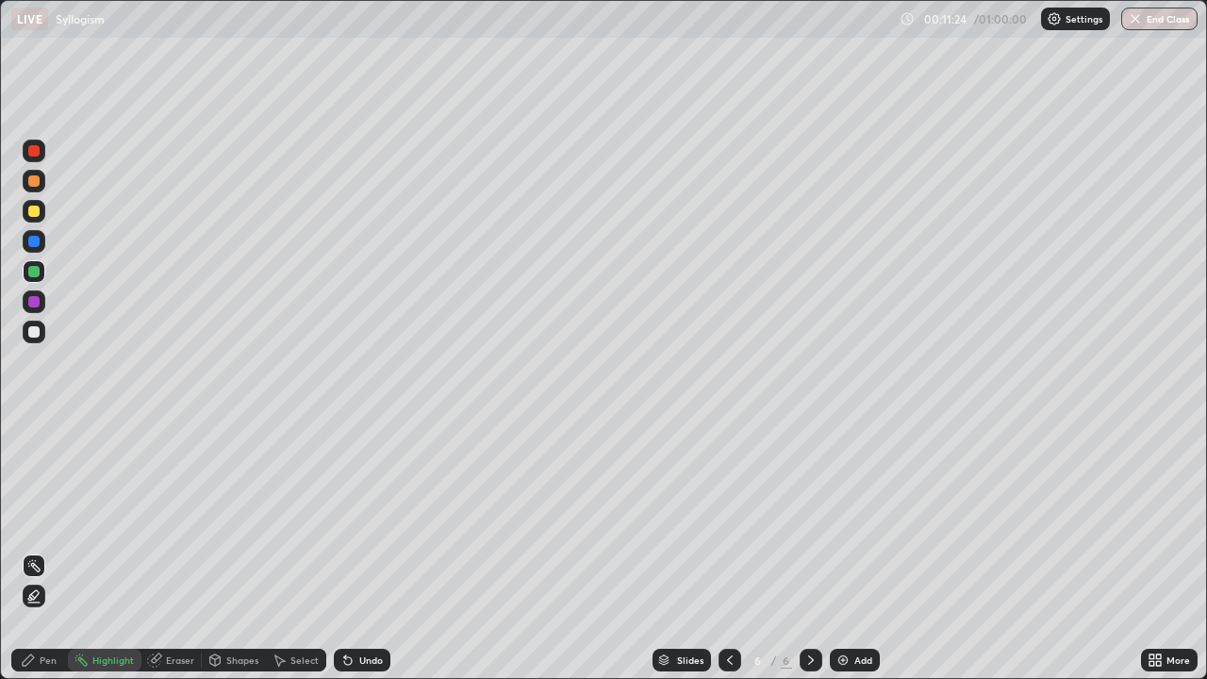
click at [34, 155] on div at bounding box center [33, 150] width 11 height 11
click at [33, 242] on div at bounding box center [33, 241] width 11 height 11
click at [345, 551] on icon at bounding box center [348, 661] width 8 height 8
click at [349, 551] on icon at bounding box center [348, 661] width 8 height 8
click at [344, 551] on icon at bounding box center [345, 657] width 2 height 2
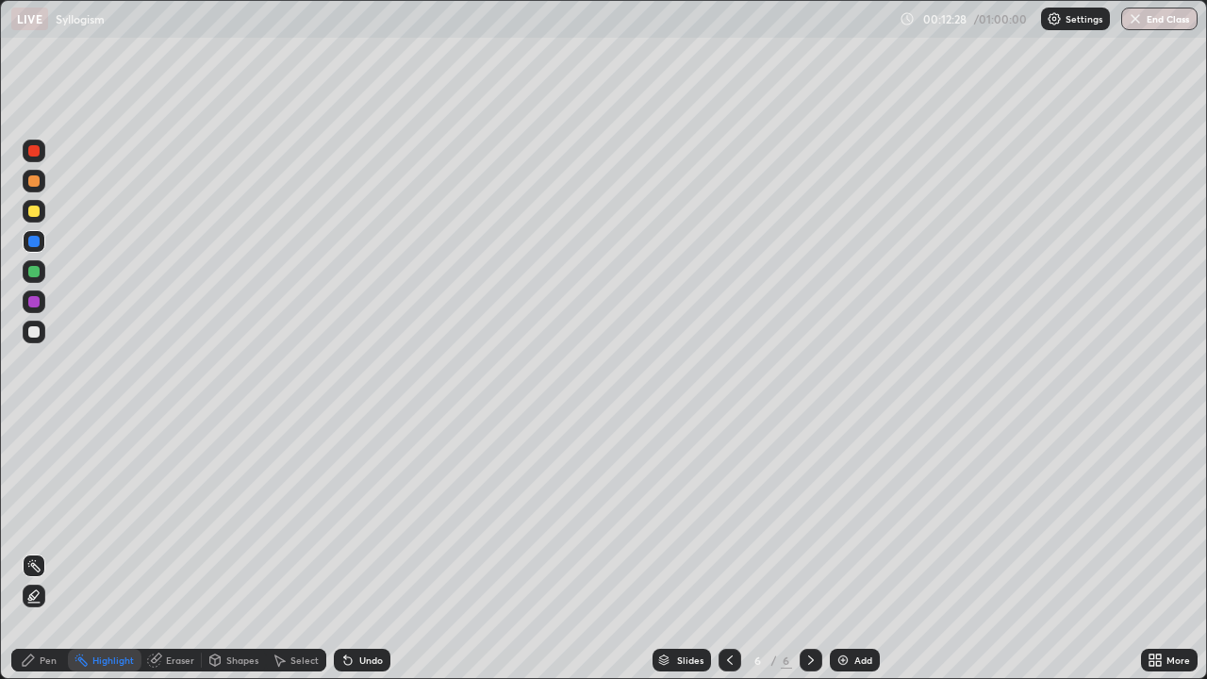
click at [344, 551] on icon at bounding box center [348, 661] width 8 height 8
click at [50, 551] on div "Pen" at bounding box center [48, 660] width 17 height 9
click at [30, 147] on div at bounding box center [33, 150] width 11 height 11
click at [235, 551] on div "Shapes" at bounding box center [242, 660] width 32 height 9
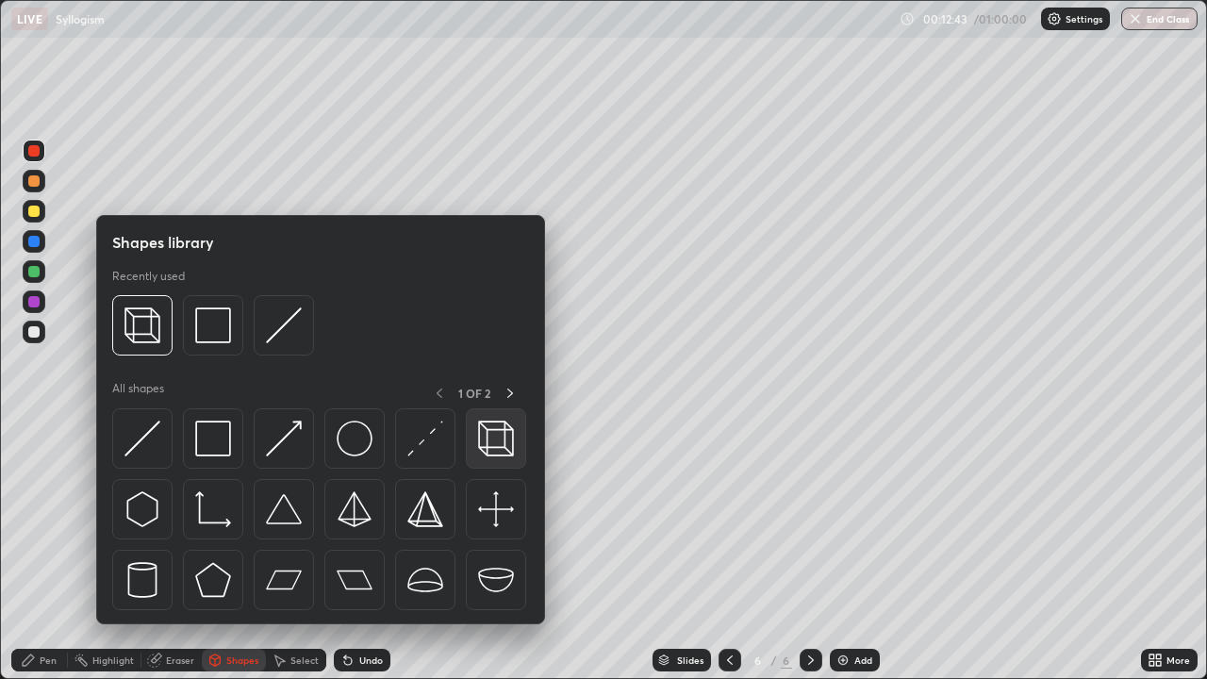
click at [490, 446] on img at bounding box center [496, 439] width 36 height 36
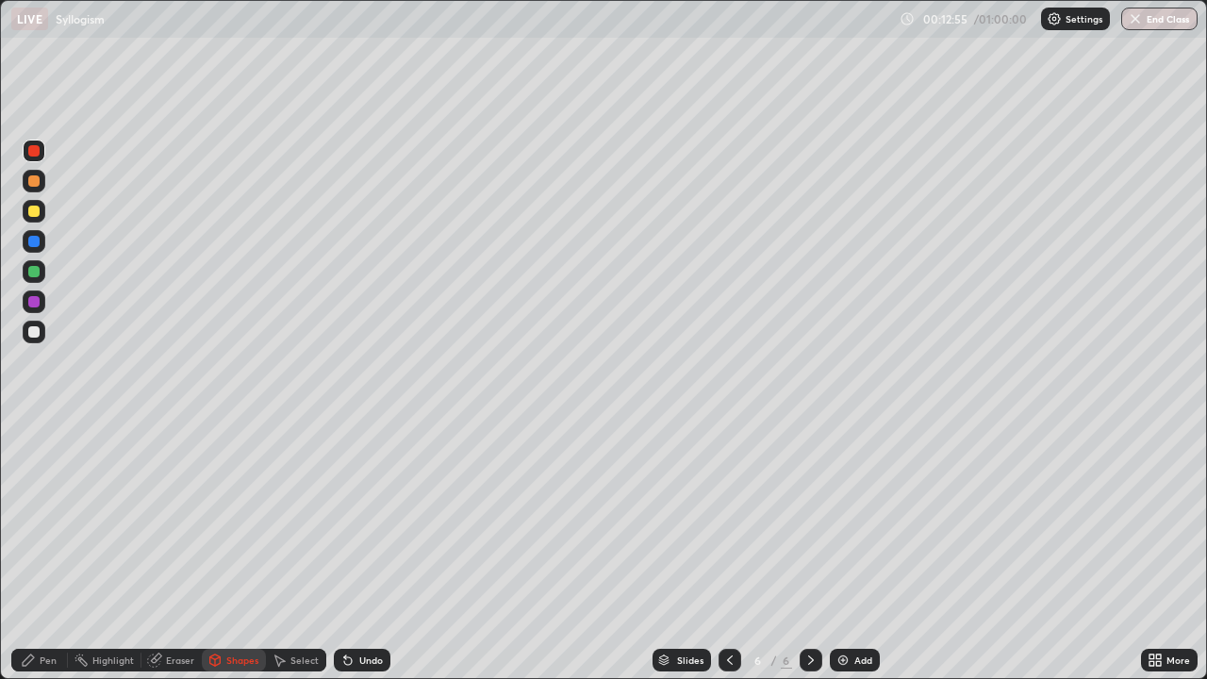
click at [359, 551] on div "Undo" at bounding box center [371, 660] width 24 height 9
click at [49, 551] on div "Pen" at bounding box center [48, 660] width 17 height 9
click at [35, 268] on div at bounding box center [33, 271] width 11 height 11
click at [37, 150] on div at bounding box center [33, 150] width 11 height 11
click at [35, 241] on div at bounding box center [33, 241] width 11 height 11
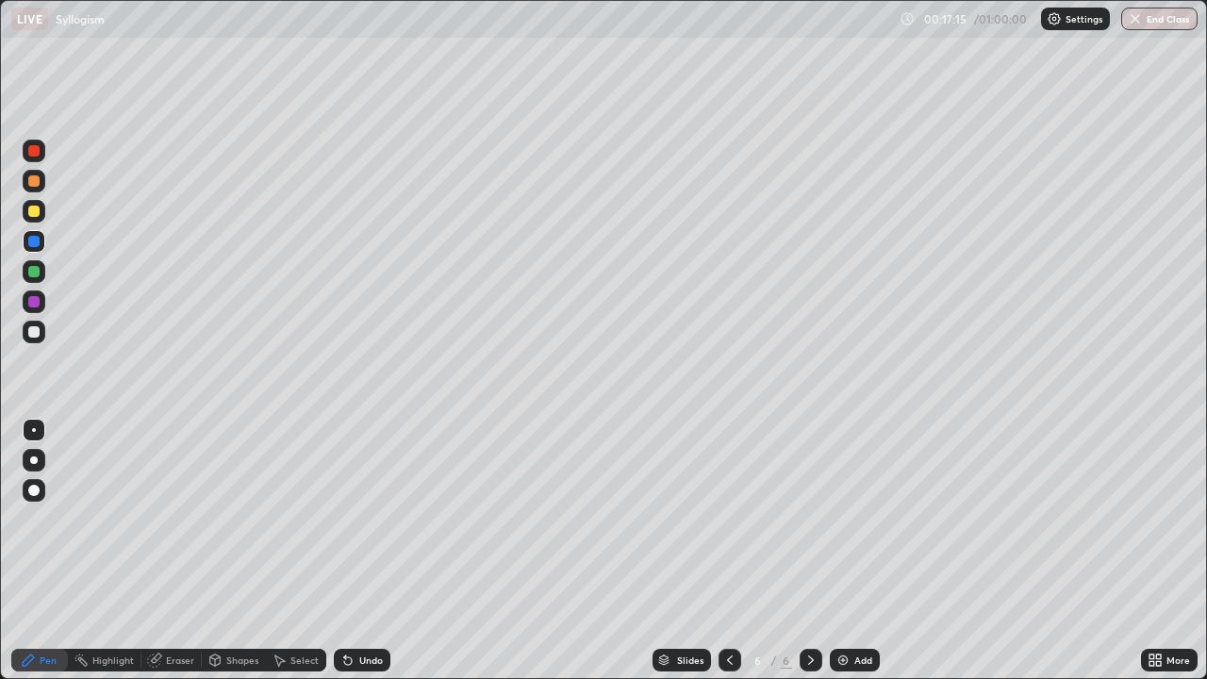
click at [37, 303] on div at bounding box center [33, 301] width 11 height 11
click at [843, 551] on img at bounding box center [843, 660] width 15 height 15
click at [38, 331] on div at bounding box center [33, 331] width 11 height 11
click at [106, 551] on div "Highlight" at bounding box center [113, 660] width 42 height 9
click at [38, 551] on icon at bounding box center [33, 596] width 15 height 15
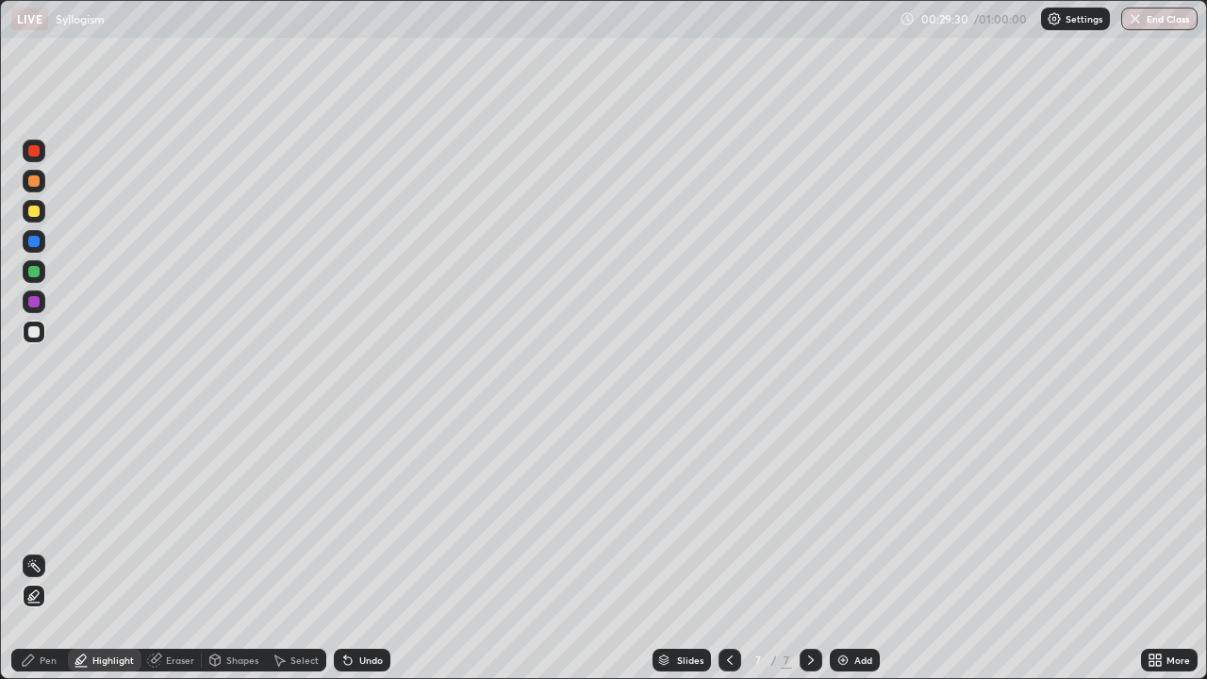
click at [34, 183] on div at bounding box center [33, 180] width 11 height 11
click at [35, 154] on div at bounding box center [33, 150] width 11 height 11
click at [29, 551] on circle at bounding box center [30, 562] width 2 height 2
click at [32, 551] on icon at bounding box center [33, 597] width 4 height 4
click at [33, 551] on icon at bounding box center [34, 566] width 2 height 2
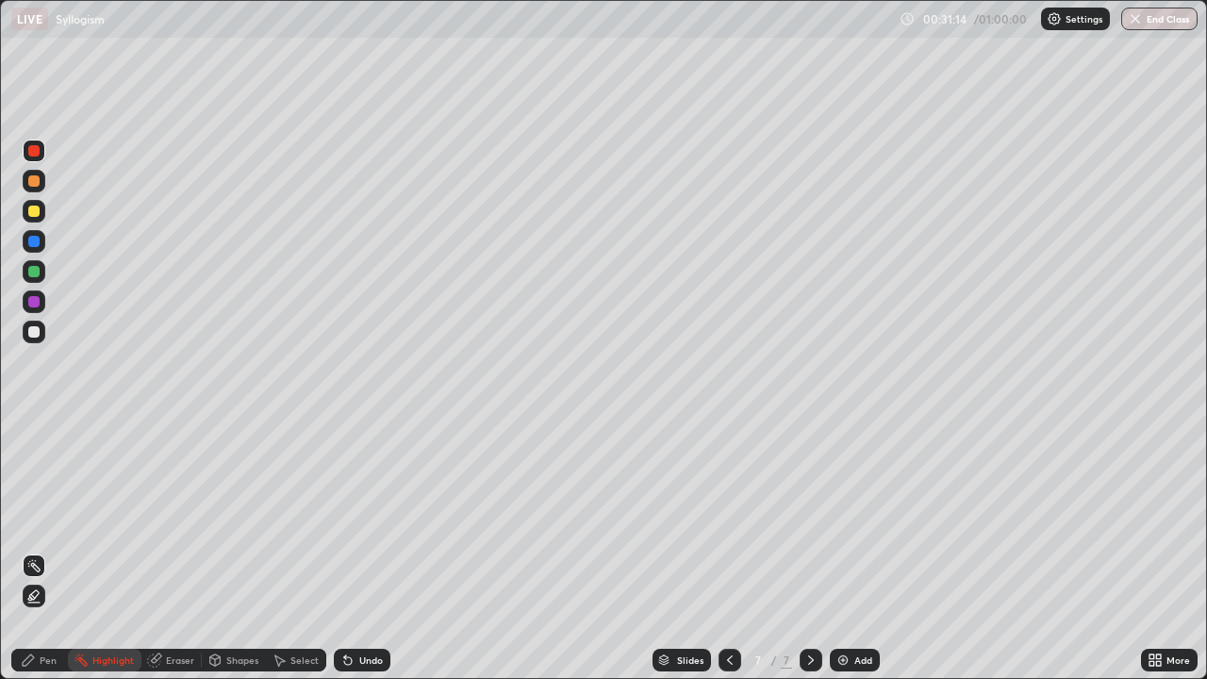
click at [34, 551] on icon at bounding box center [33, 596] width 15 height 15
click at [31, 551] on icon at bounding box center [28, 660] width 11 height 11
click at [346, 551] on icon at bounding box center [348, 661] width 8 height 8
click at [36, 326] on div at bounding box center [33, 331] width 11 height 11
click at [34, 297] on div at bounding box center [33, 301] width 11 height 11
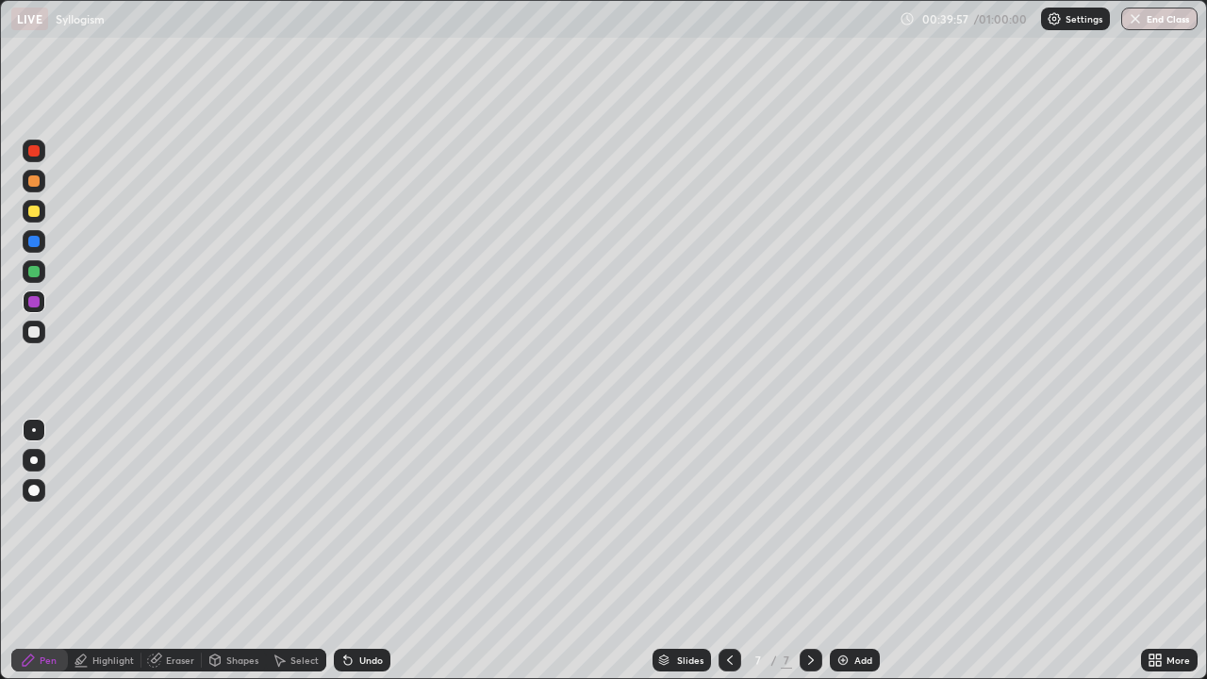
click at [344, 551] on icon at bounding box center [348, 661] width 8 height 8
click at [345, 551] on icon at bounding box center [348, 661] width 8 height 8
click at [346, 551] on icon at bounding box center [348, 661] width 8 height 8
click at [33, 332] on div at bounding box center [33, 331] width 11 height 11
click at [39, 212] on div at bounding box center [33, 211] width 11 height 11
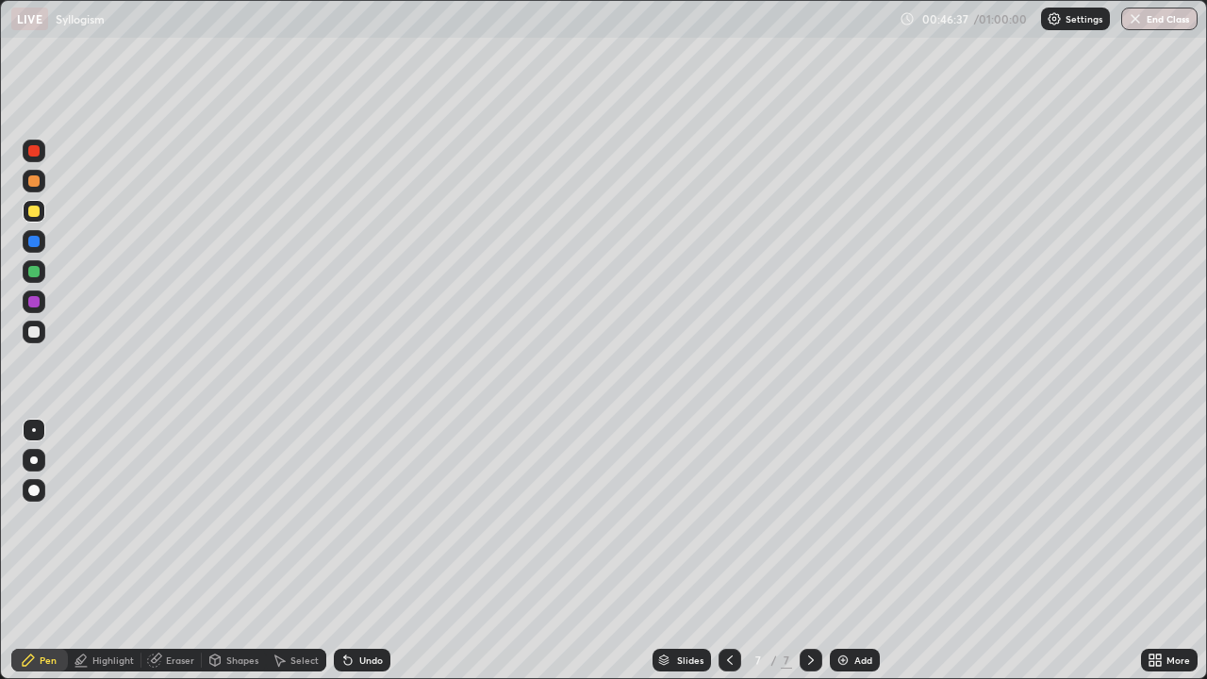
click at [35, 298] on div at bounding box center [33, 301] width 11 height 11
click at [1168, 20] on button "End Class" at bounding box center [1160, 19] width 75 height 23
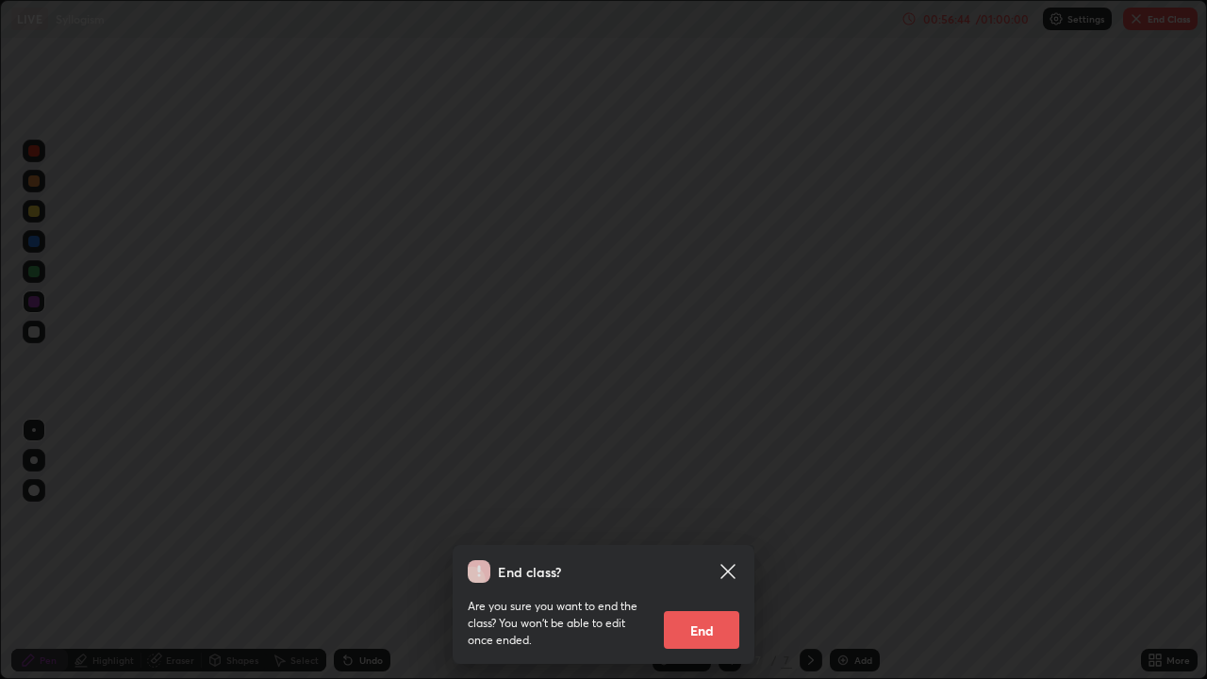
click at [701, 551] on button "End" at bounding box center [701, 630] width 75 height 38
